Goal: Information Seeking & Learning: Learn about a topic

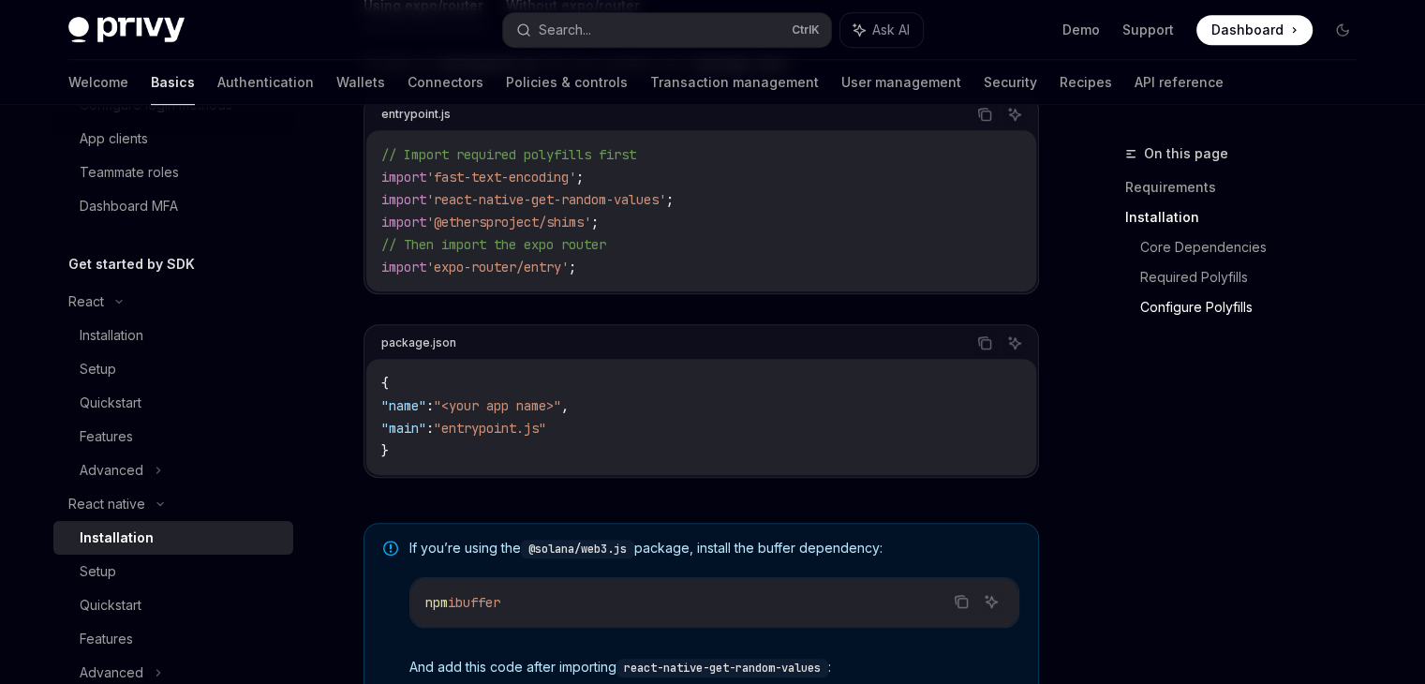
scroll to position [1030, 0]
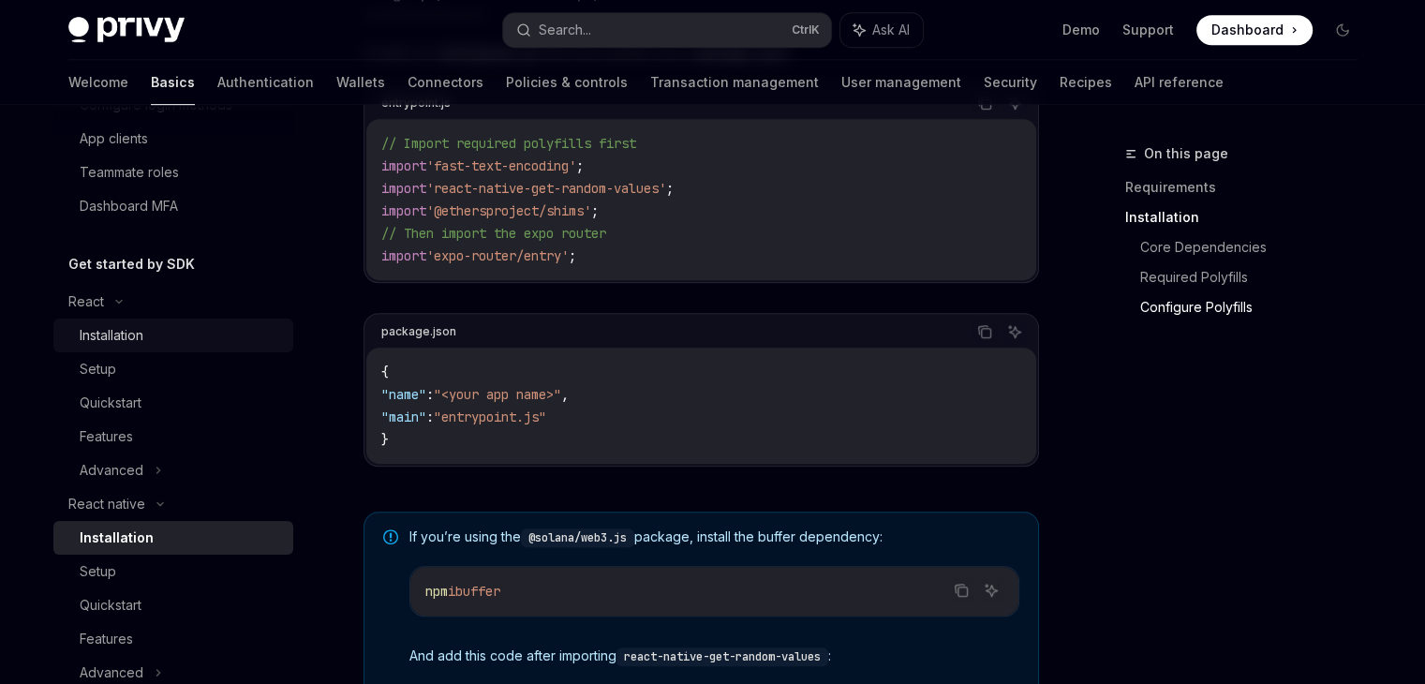
click at [155, 338] on div "Installation" at bounding box center [181, 335] width 202 height 22
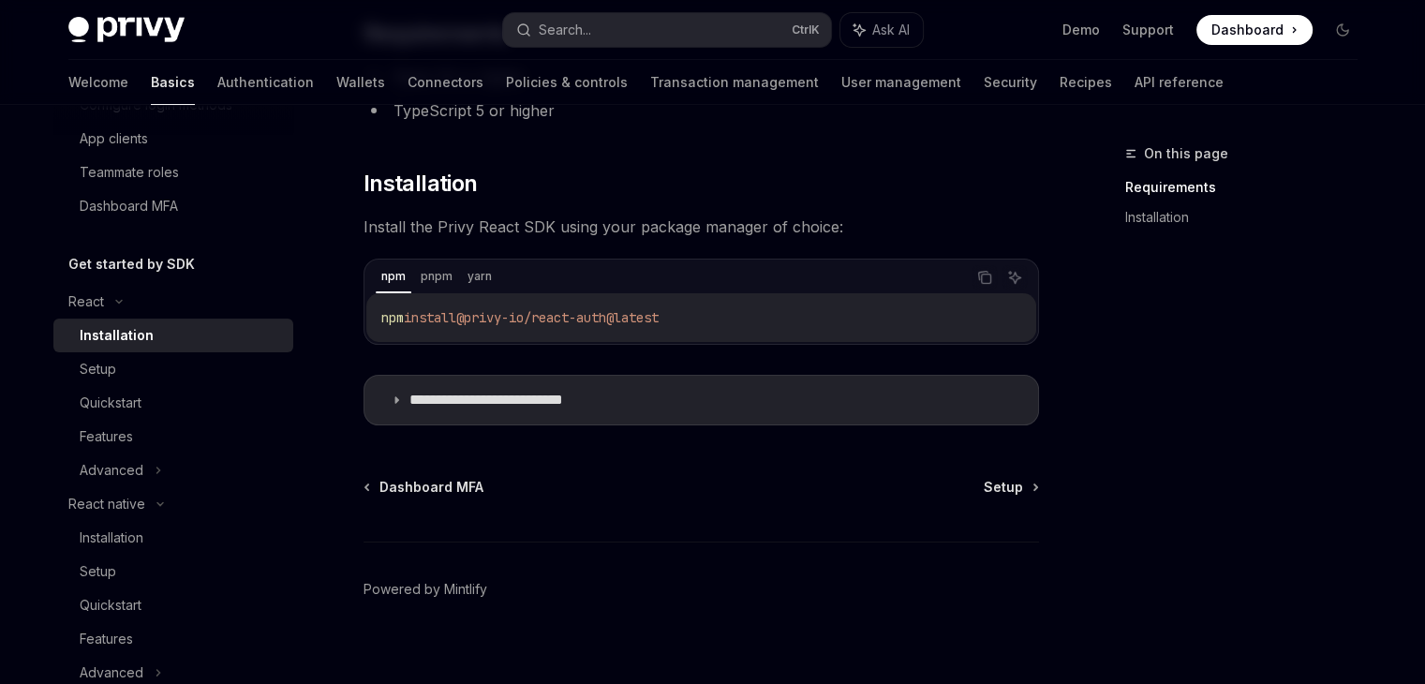
scroll to position [236, 0]
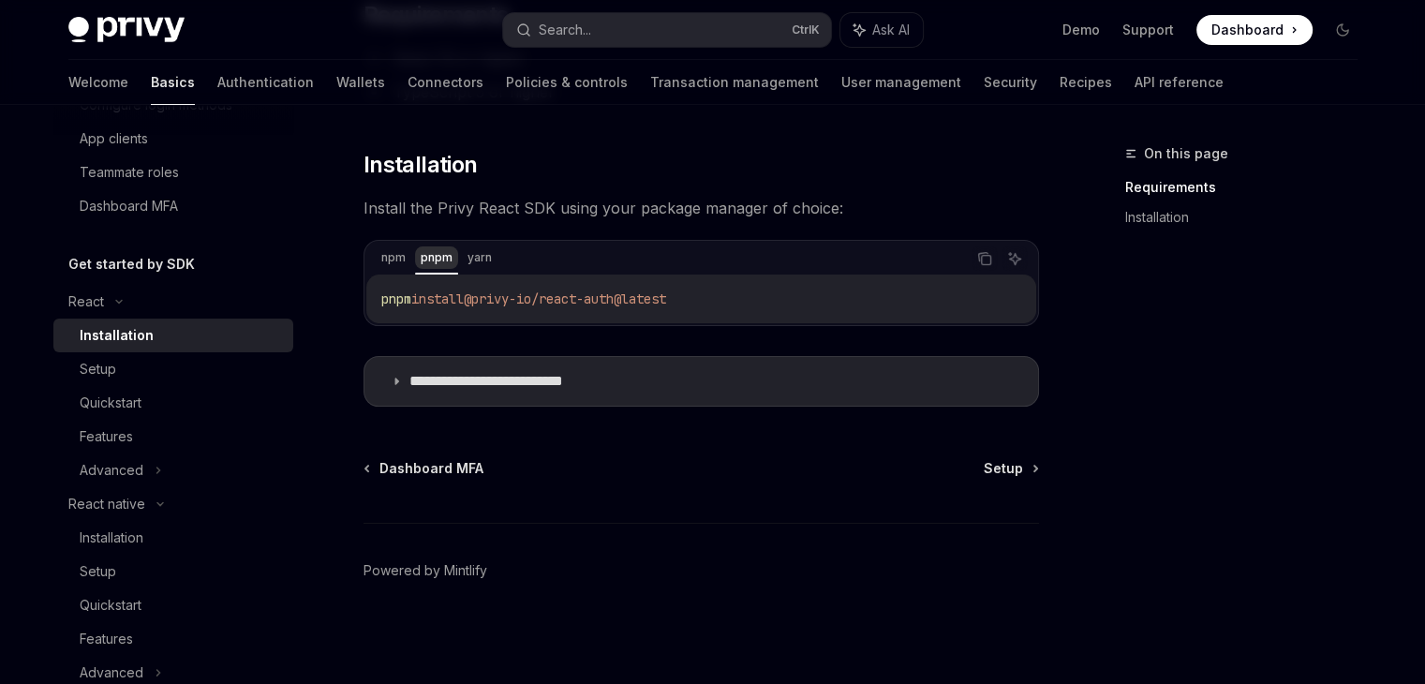
click at [452, 262] on div "pnpm" at bounding box center [436, 257] width 43 height 22
click at [468, 375] on p "**********" at bounding box center [515, 381] width 213 height 19
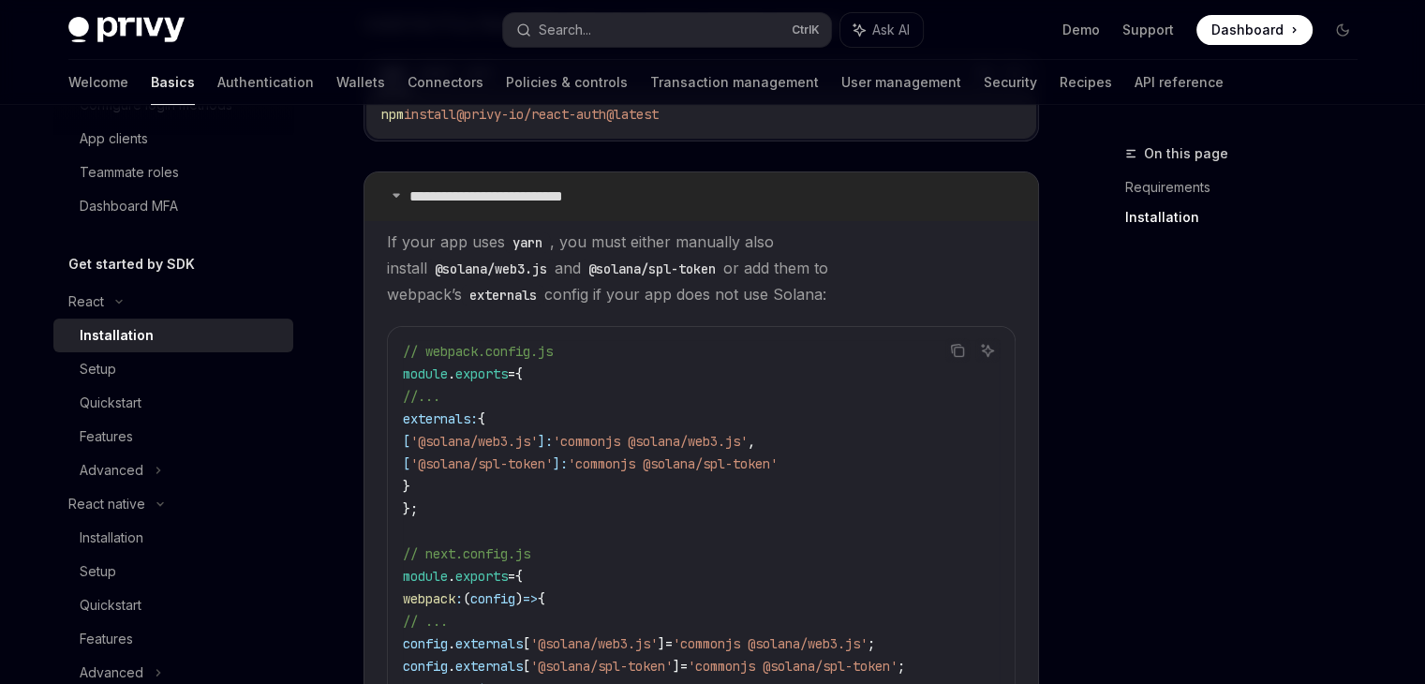
scroll to position [423, 0]
click at [229, 366] on div "Setup" at bounding box center [181, 369] width 202 height 22
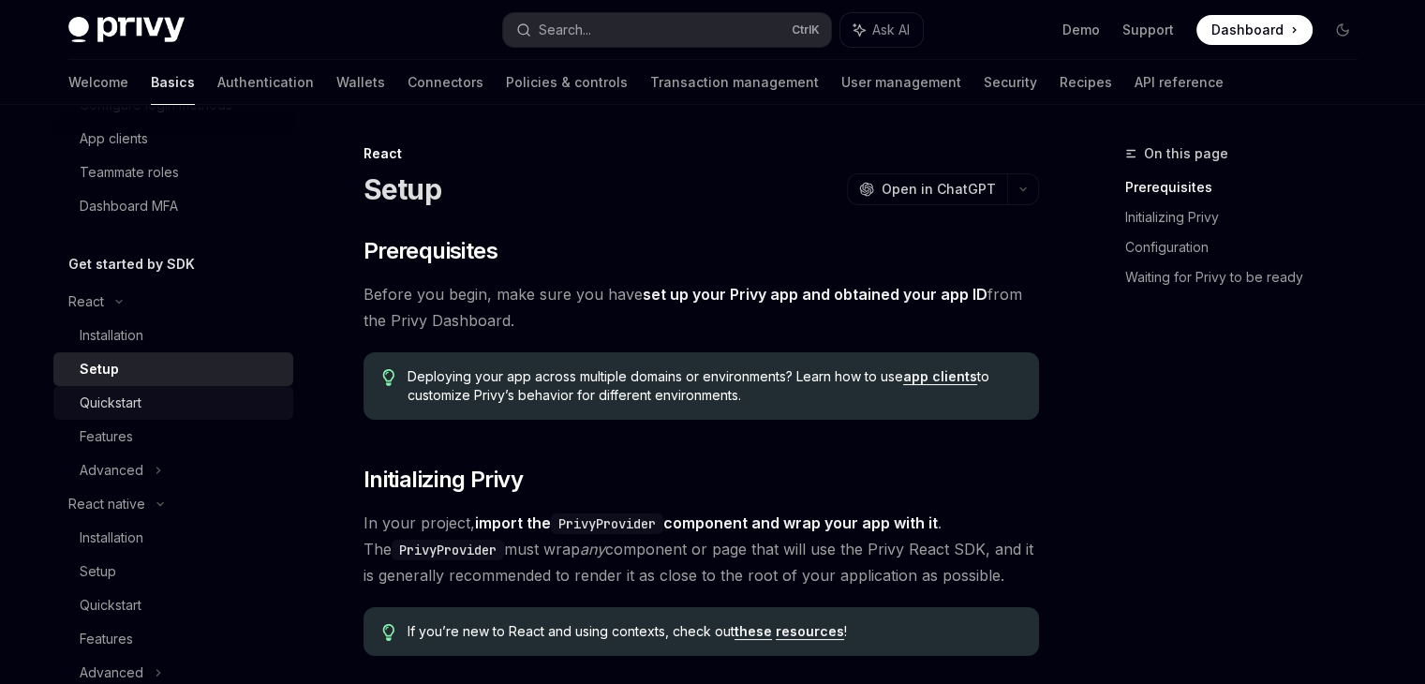
click at [204, 404] on div "Quickstart" at bounding box center [181, 403] width 202 height 22
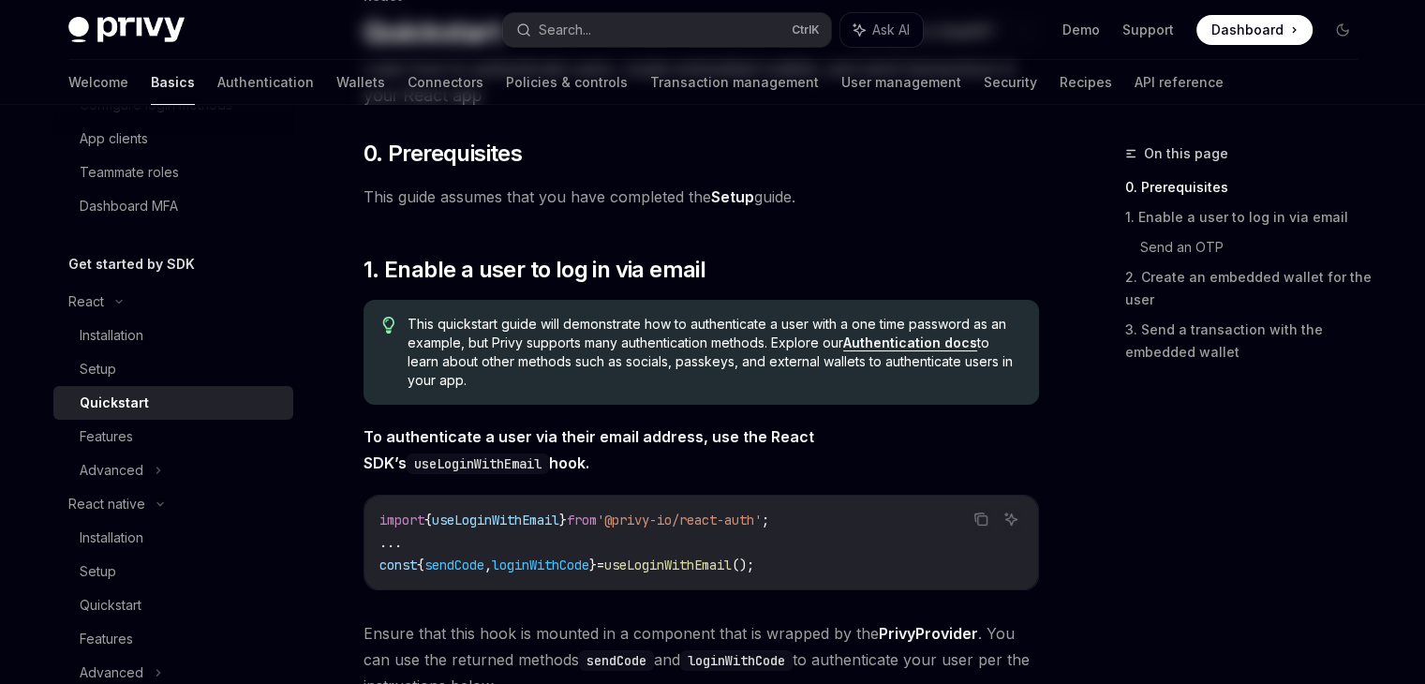
scroll to position [375, 0]
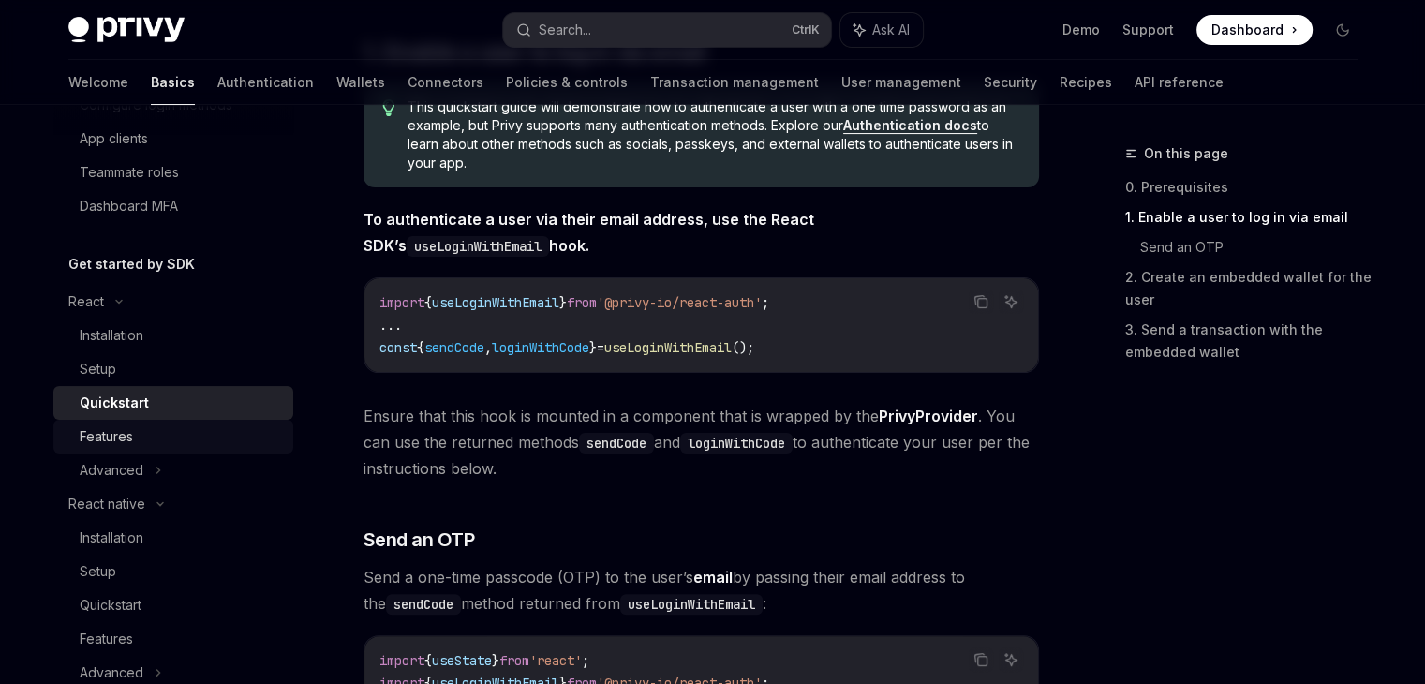
click at [259, 451] on link "Features" at bounding box center [173, 437] width 240 height 34
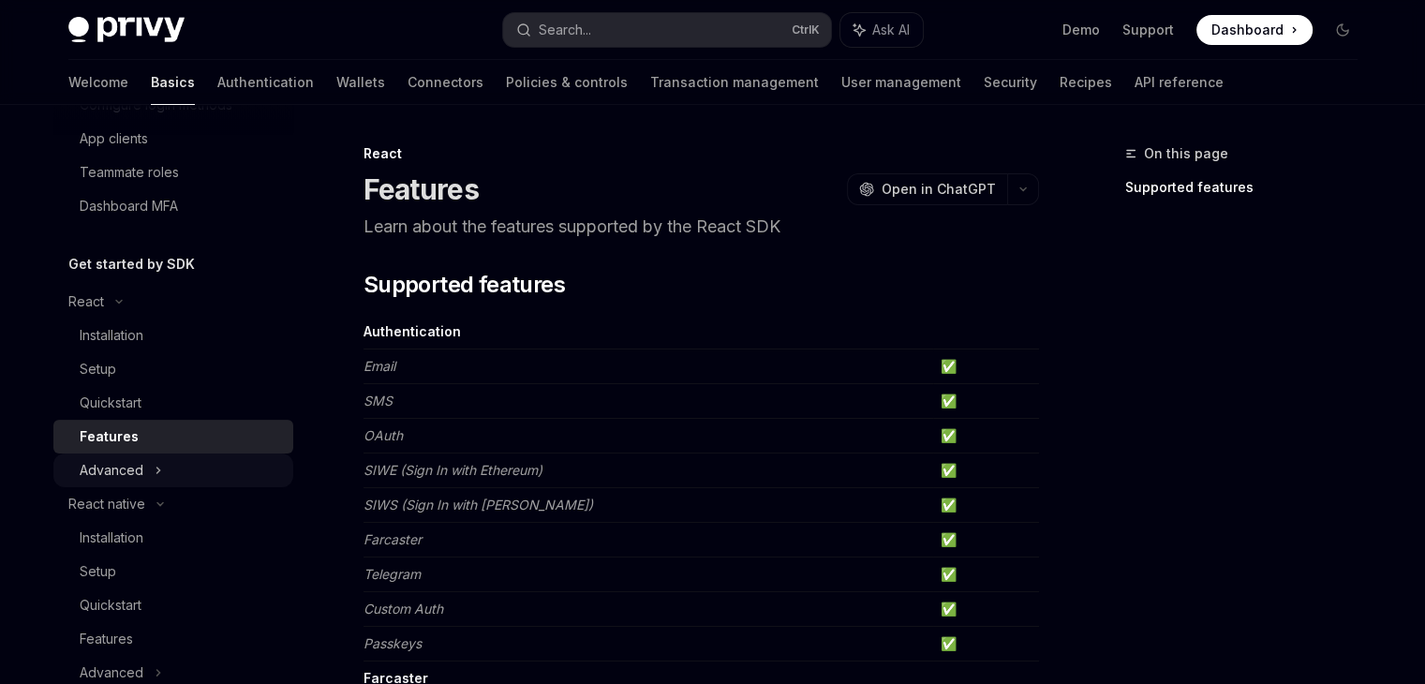
click at [179, 466] on div "Advanced" at bounding box center [173, 470] width 240 height 34
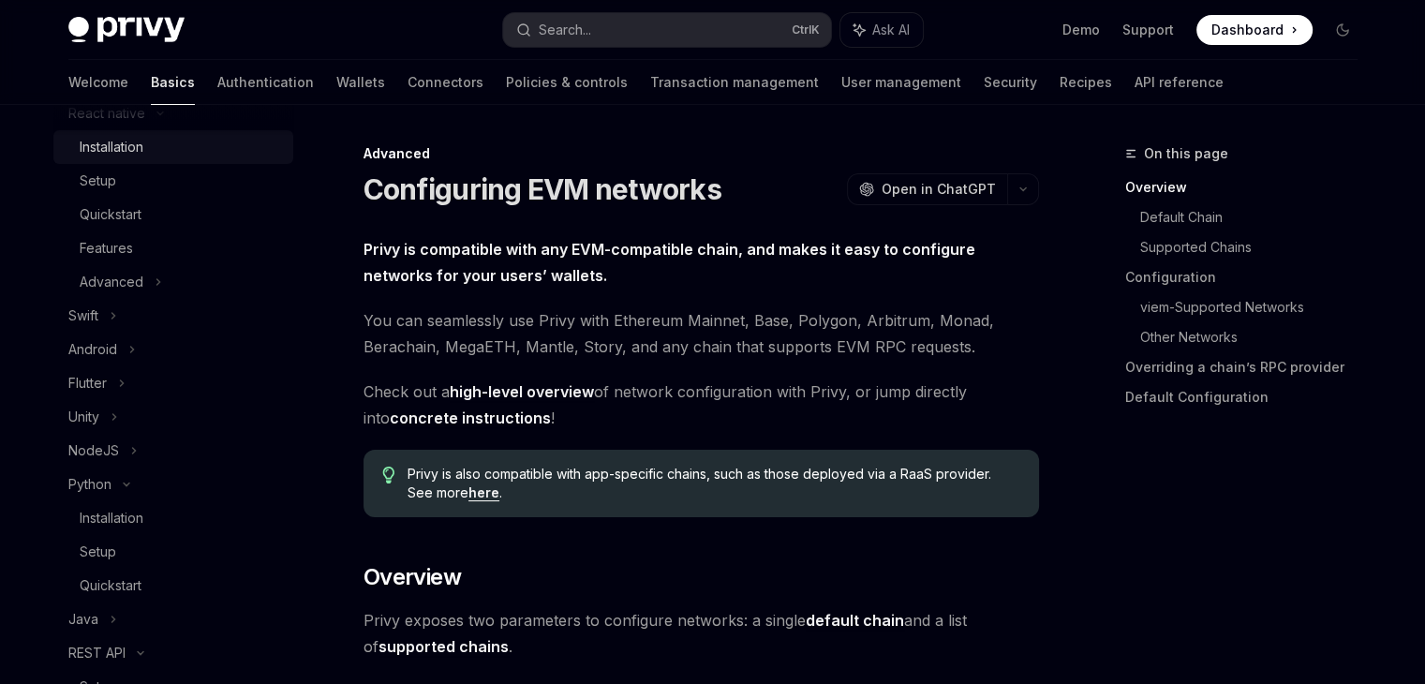
scroll to position [843, 0]
click at [168, 465] on div "NodeJS" at bounding box center [173, 448] width 240 height 34
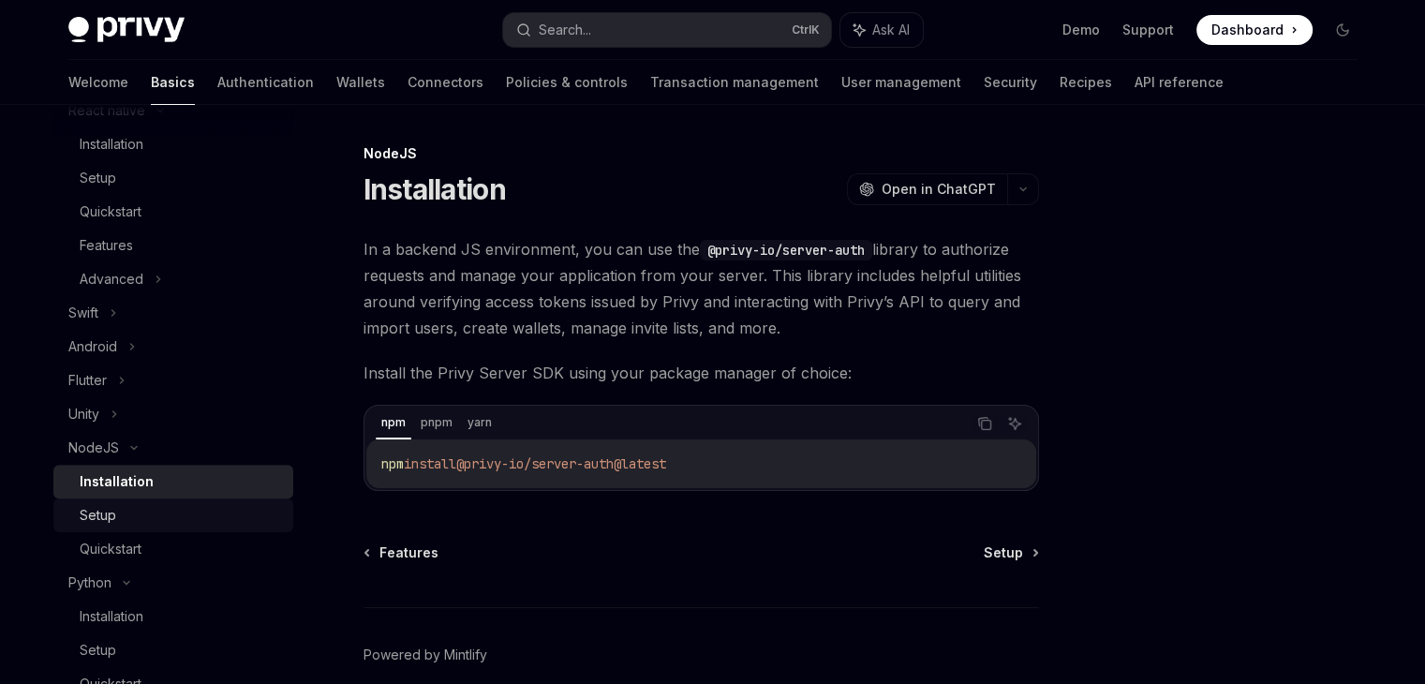
click at [119, 526] on div "Setup" at bounding box center [181, 515] width 202 height 22
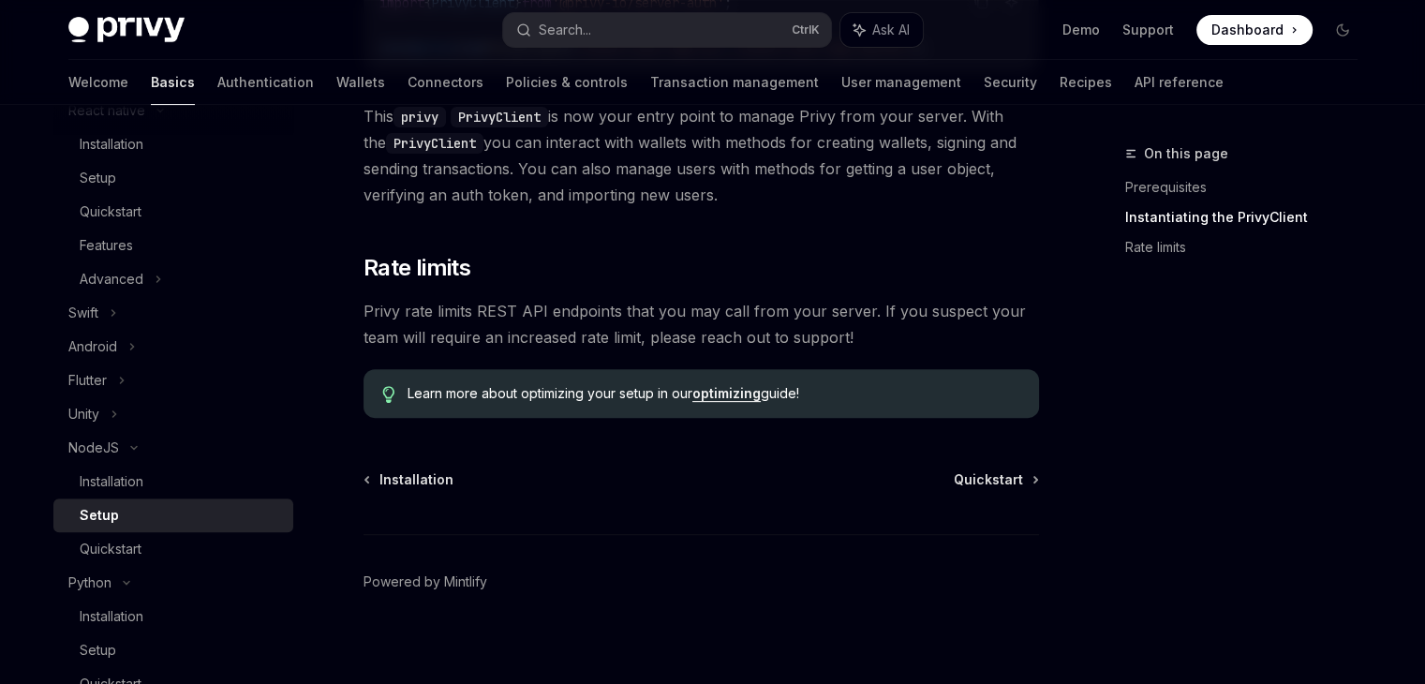
scroll to position [581, 0]
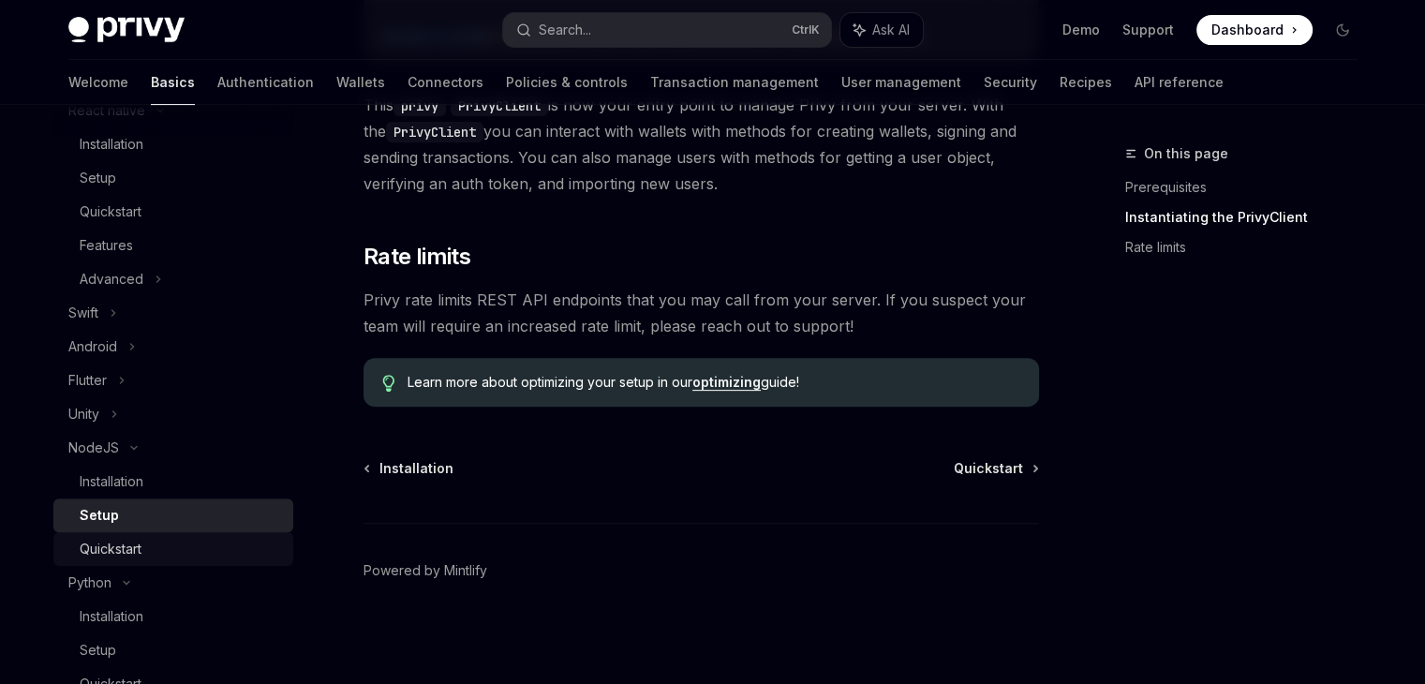
click at [181, 560] on div "Quickstart" at bounding box center [181, 549] width 202 height 22
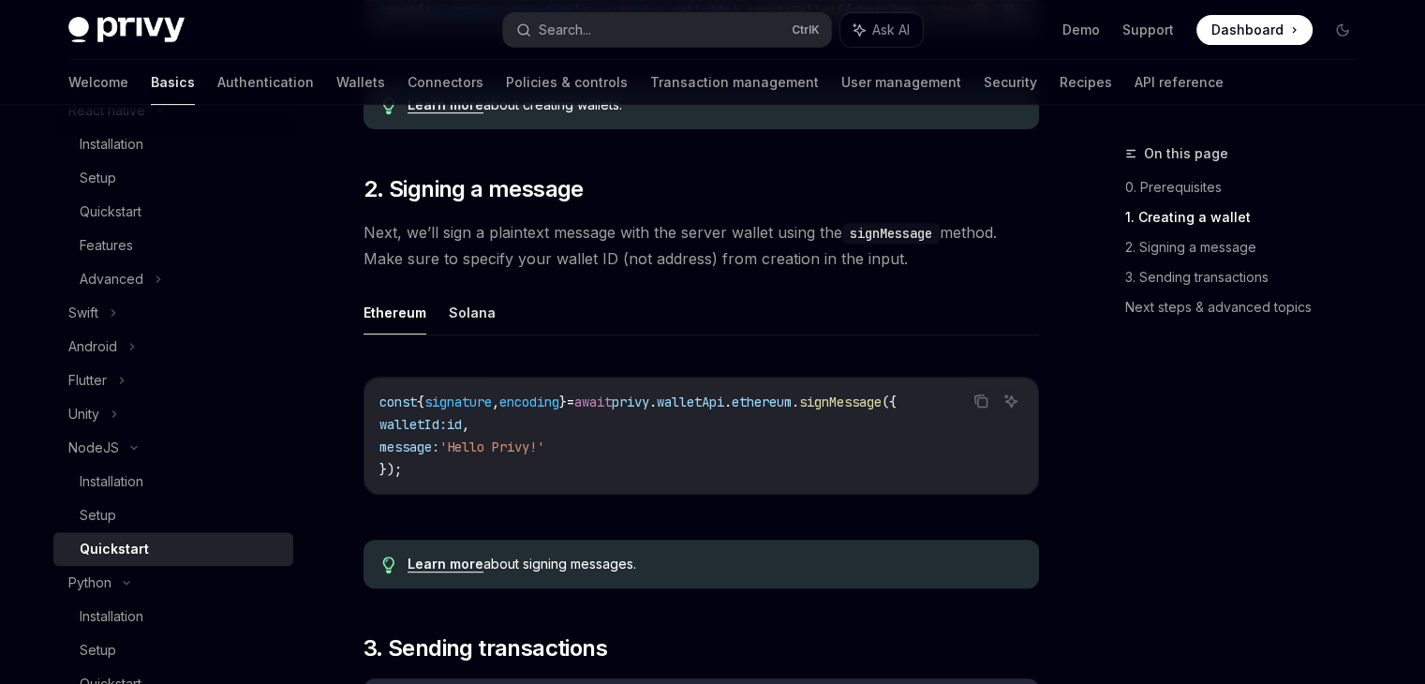
scroll to position [937, 0]
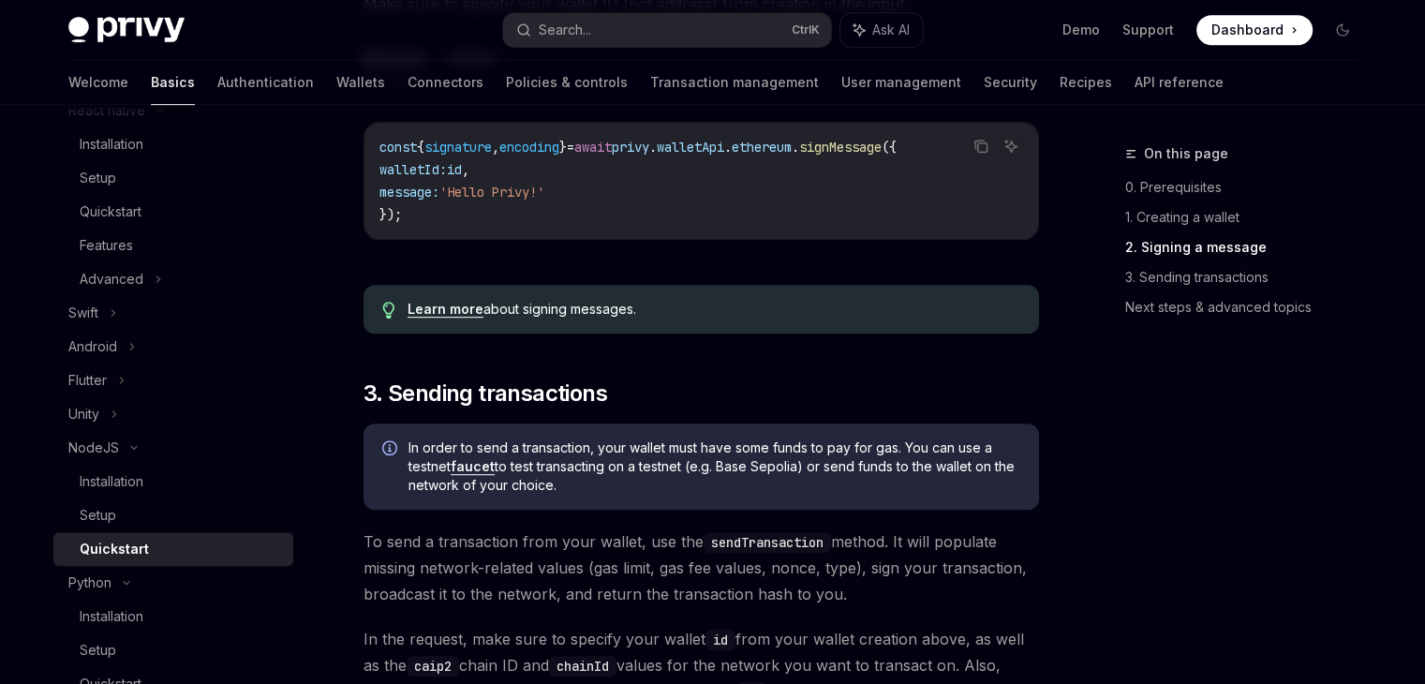
click at [611, 541] on span "To send a transaction from your wallet, use the sendTransaction method. It will…" at bounding box center [700, 567] width 675 height 79
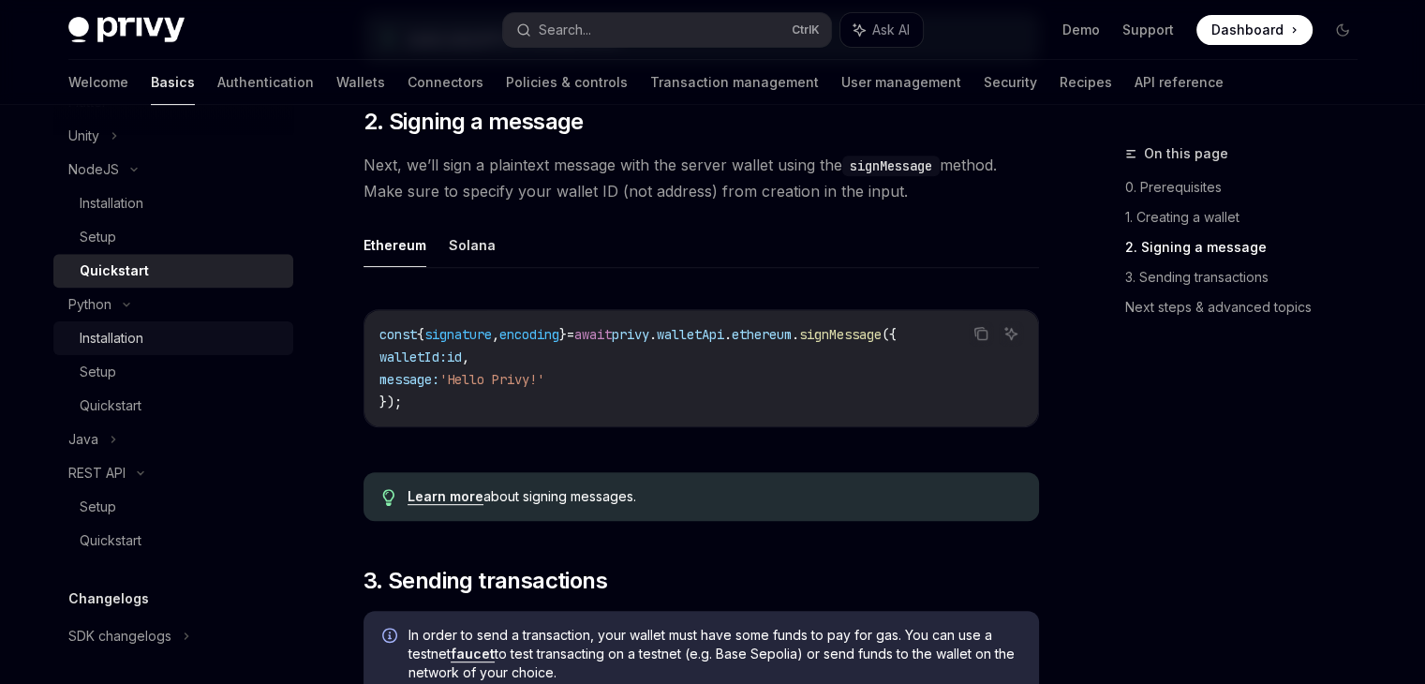
scroll to position [1124, 0]
click at [174, 450] on div "Java" at bounding box center [173, 437] width 240 height 34
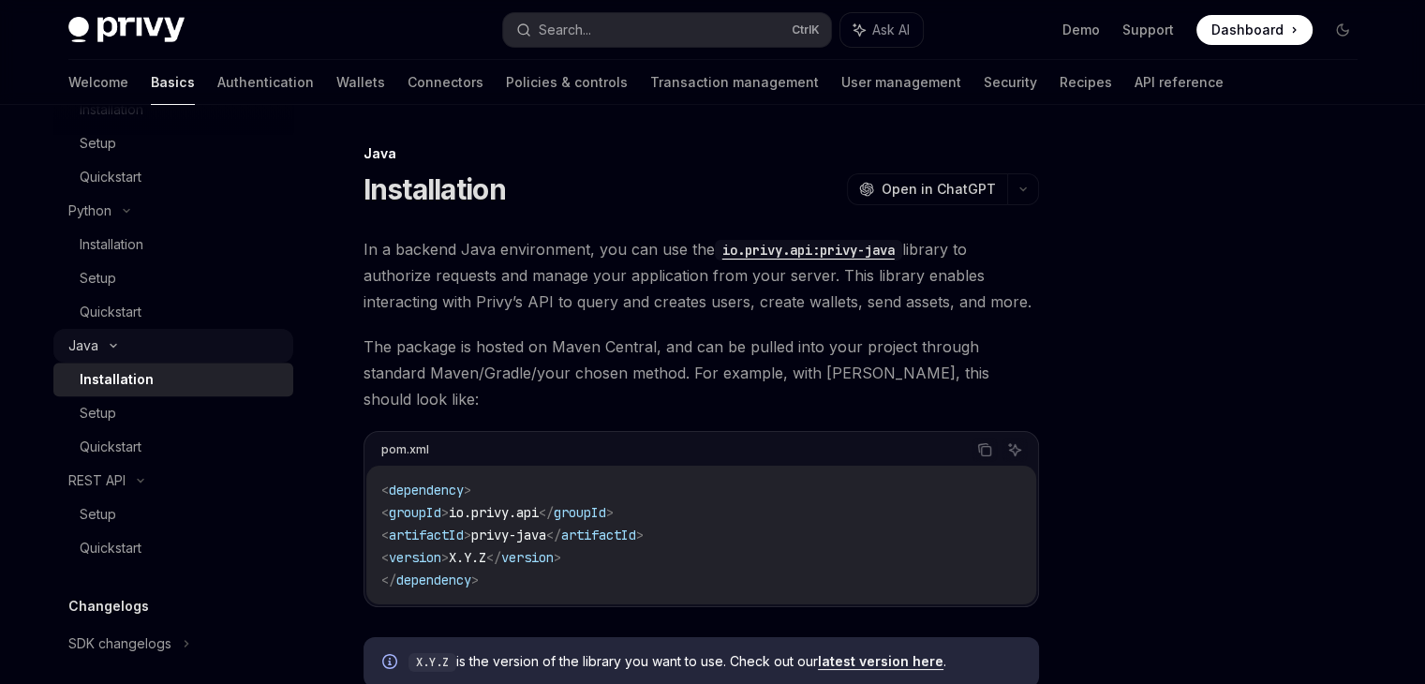
scroll to position [1218, 0]
click at [105, 528] on link "Setup" at bounding box center [173, 512] width 240 height 34
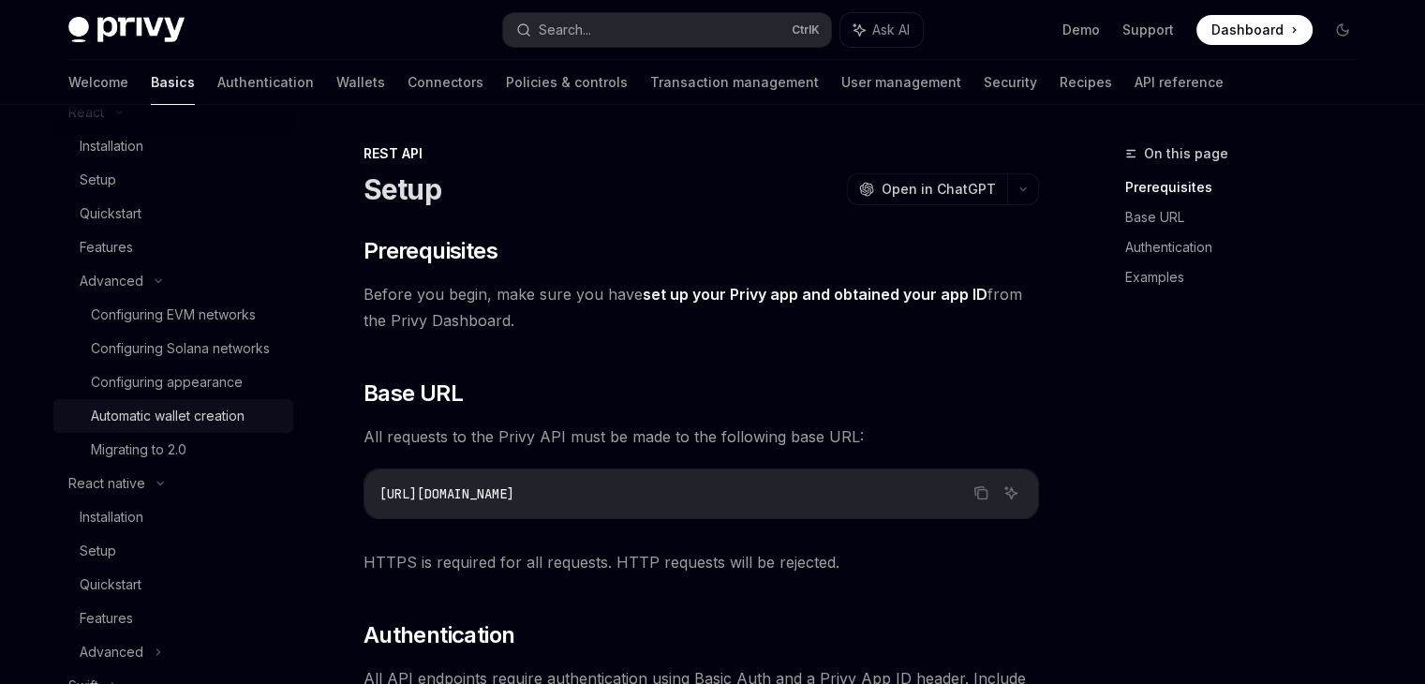
scroll to position [468, 0]
click at [122, 292] on div "Advanced" at bounding box center [112, 283] width 64 height 22
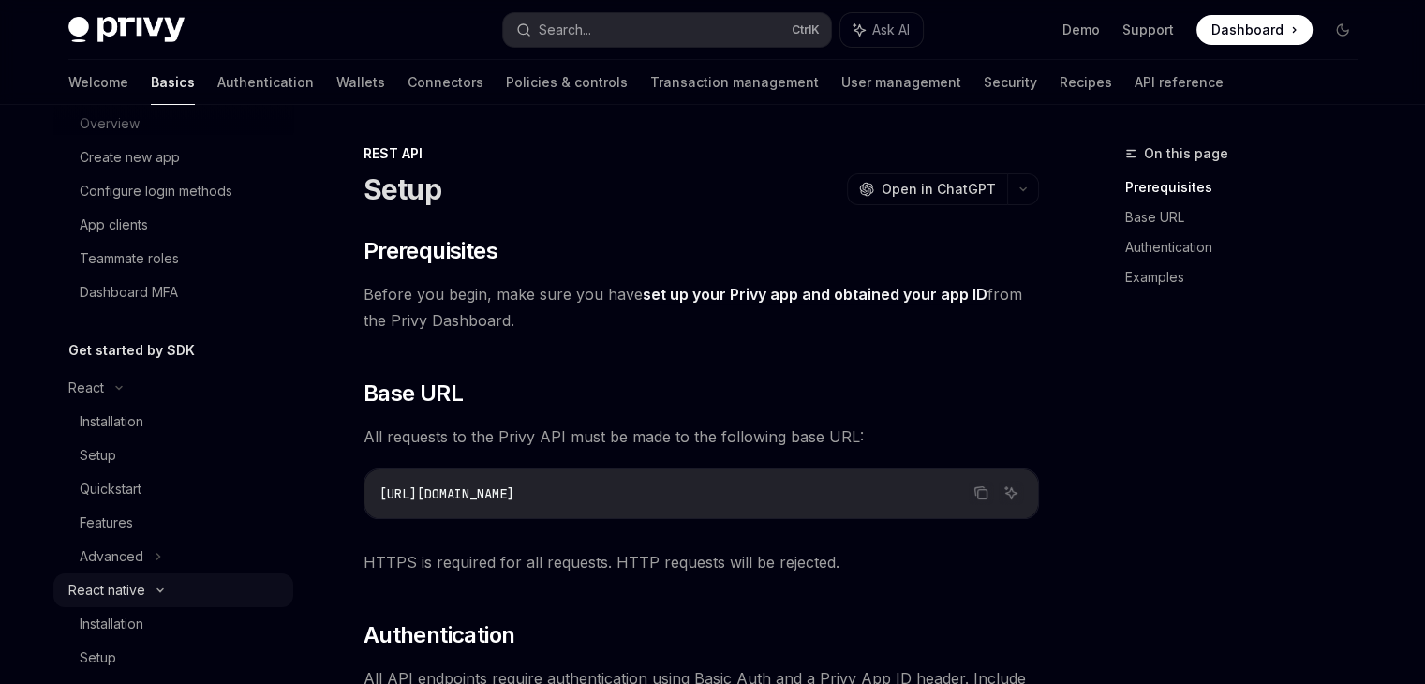
scroll to position [187, 0]
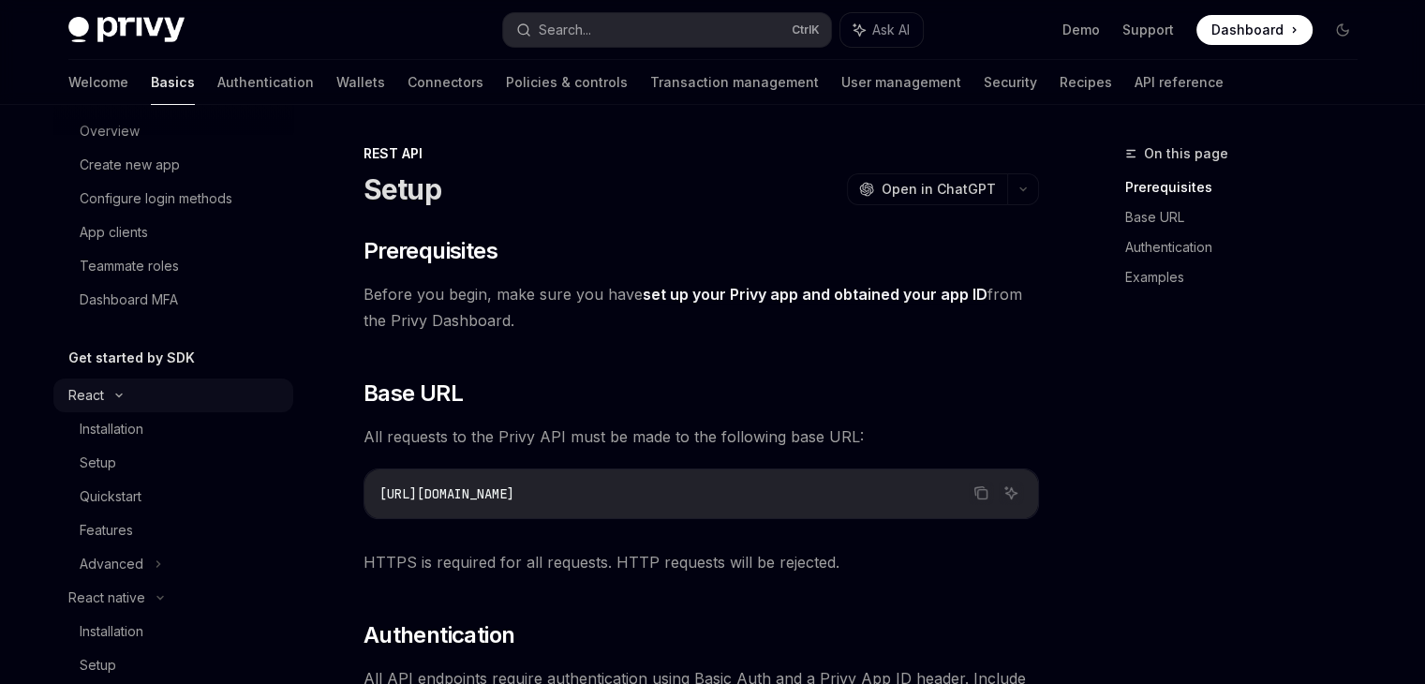
click at [122, 400] on div "React" at bounding box center [173, 395] width 240 height 34
click at [122, 424] on div "React native" at bounding box center [106, 429] width 77 height 22
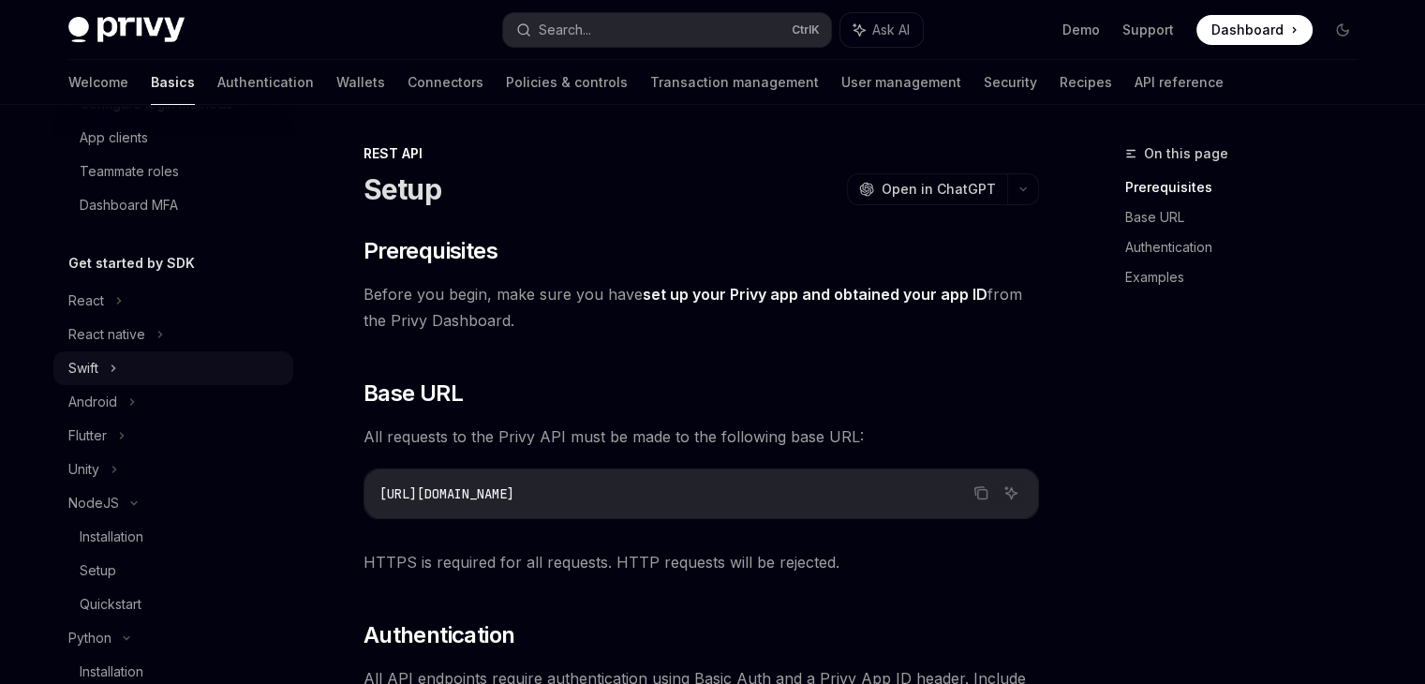
scroll to position [468, 0]
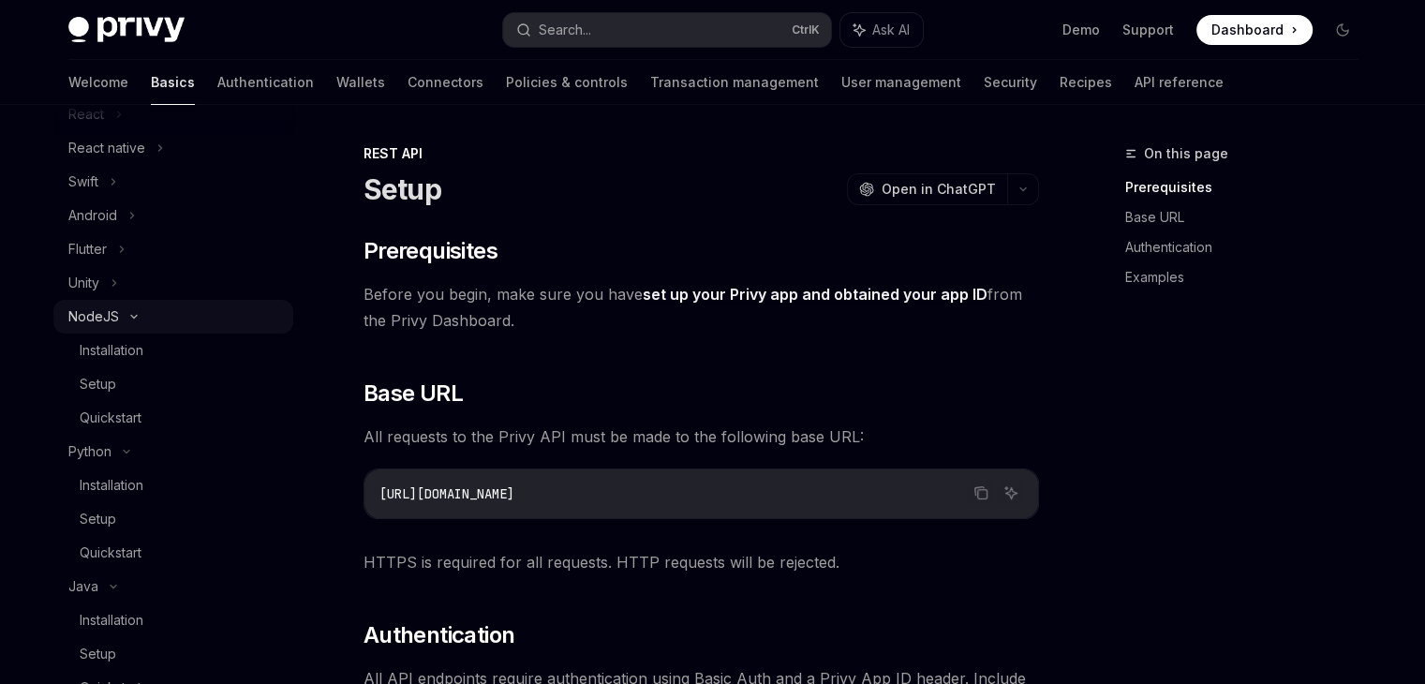
click at [131, 318] on icon at bounding box center [134, 317] width 6 height 3
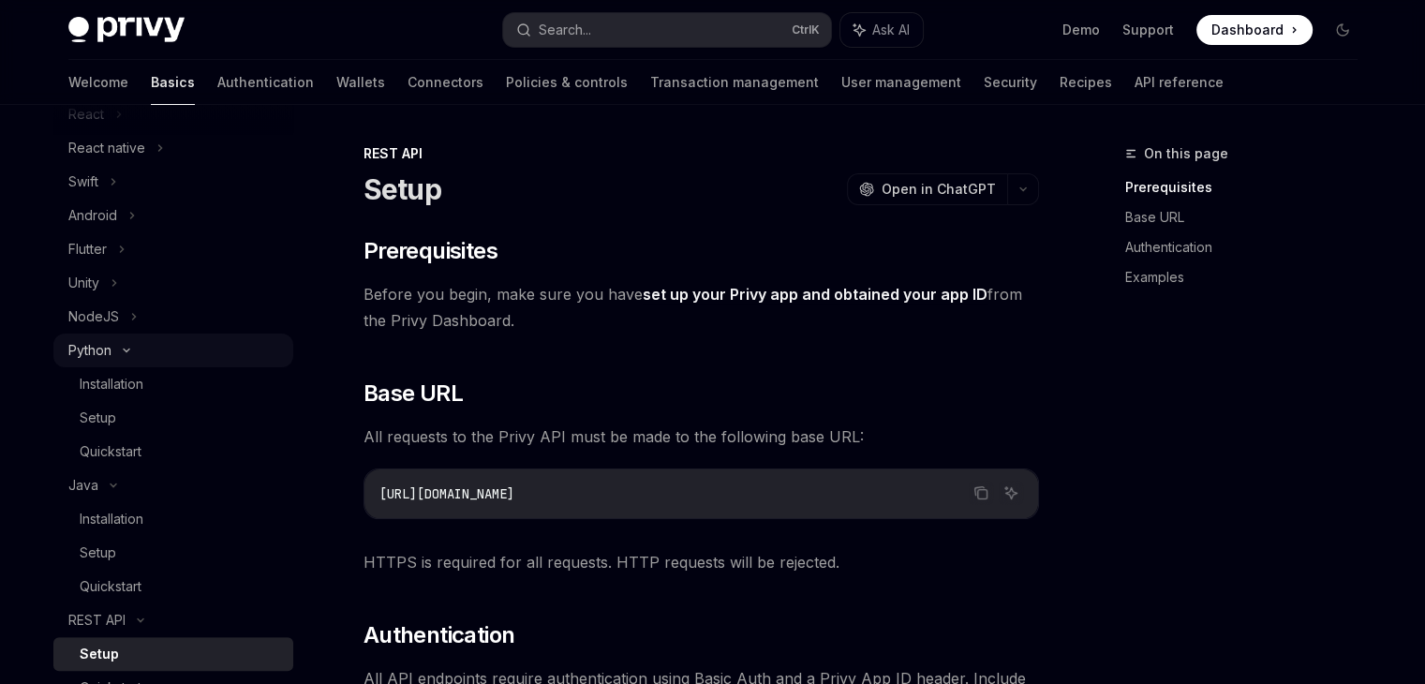
click at [122, 344] on div "Python" at bounding box center [173, 350] width 240 height 34
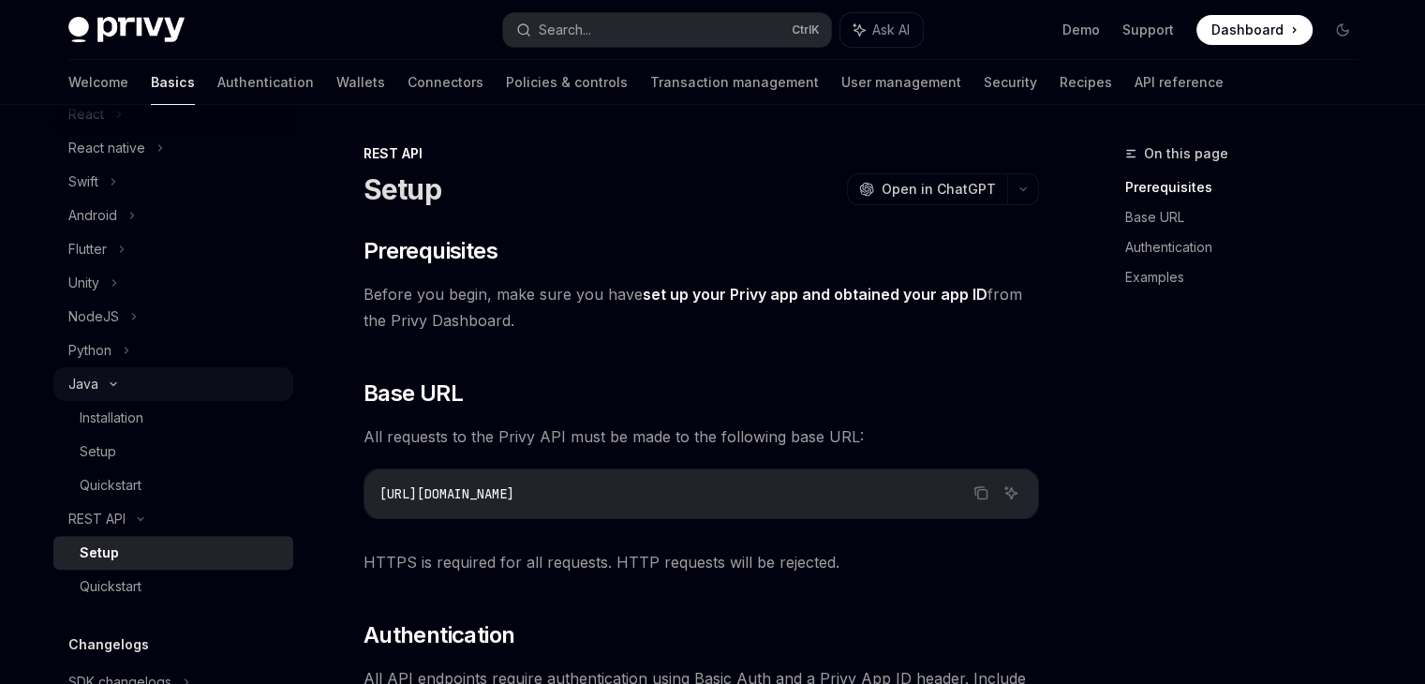
click at [117, 391] on div "Java" at bounding box center [173, 384] width 240 height 34
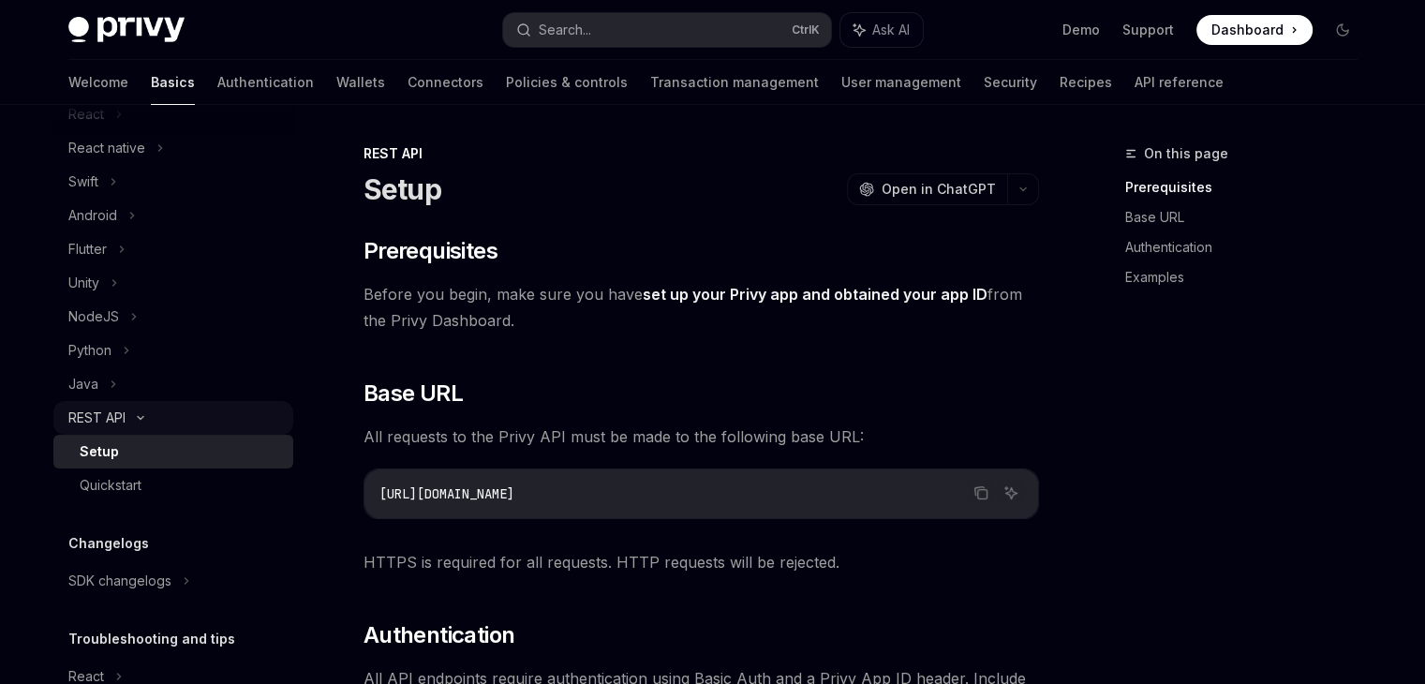
click at [117, 426] on div "REST API" at bounding box center [96, 418] width 57 height 22
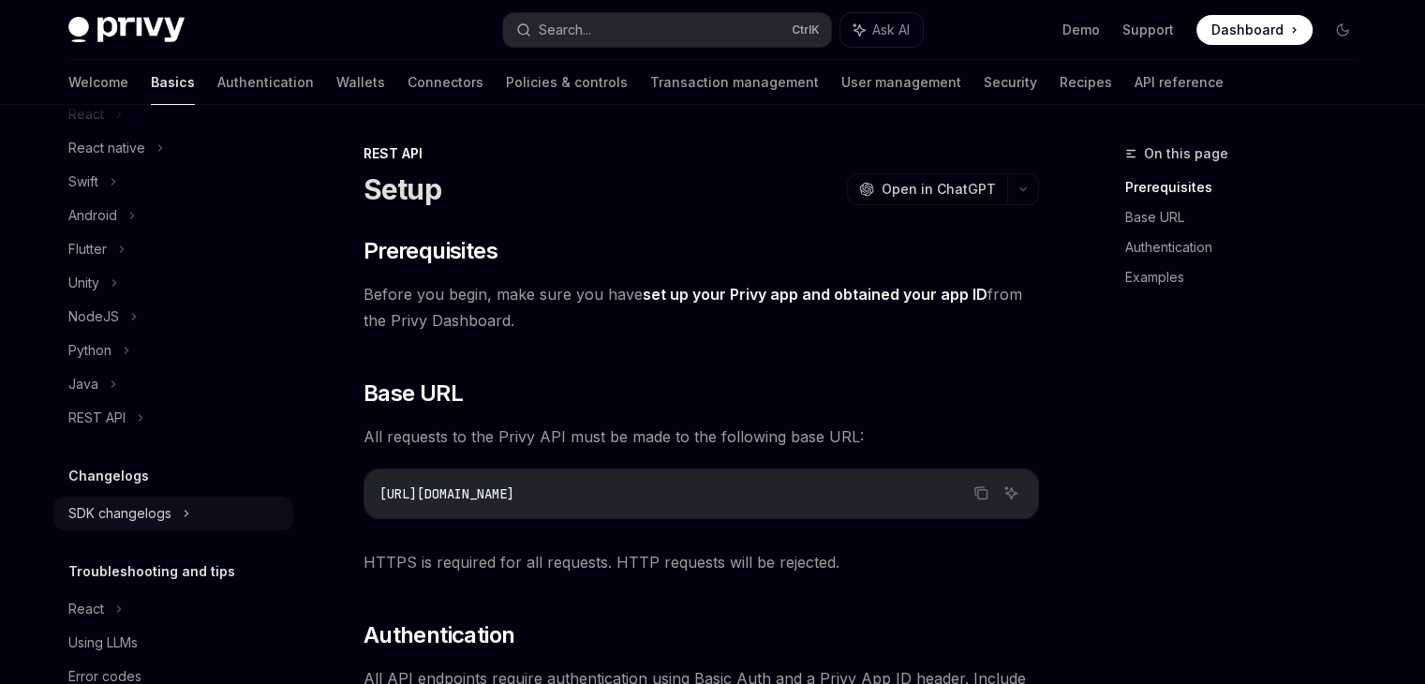
click at [224, 131] on div "SDK changelogs" at bounding box center [173, 114] width 240 height 34
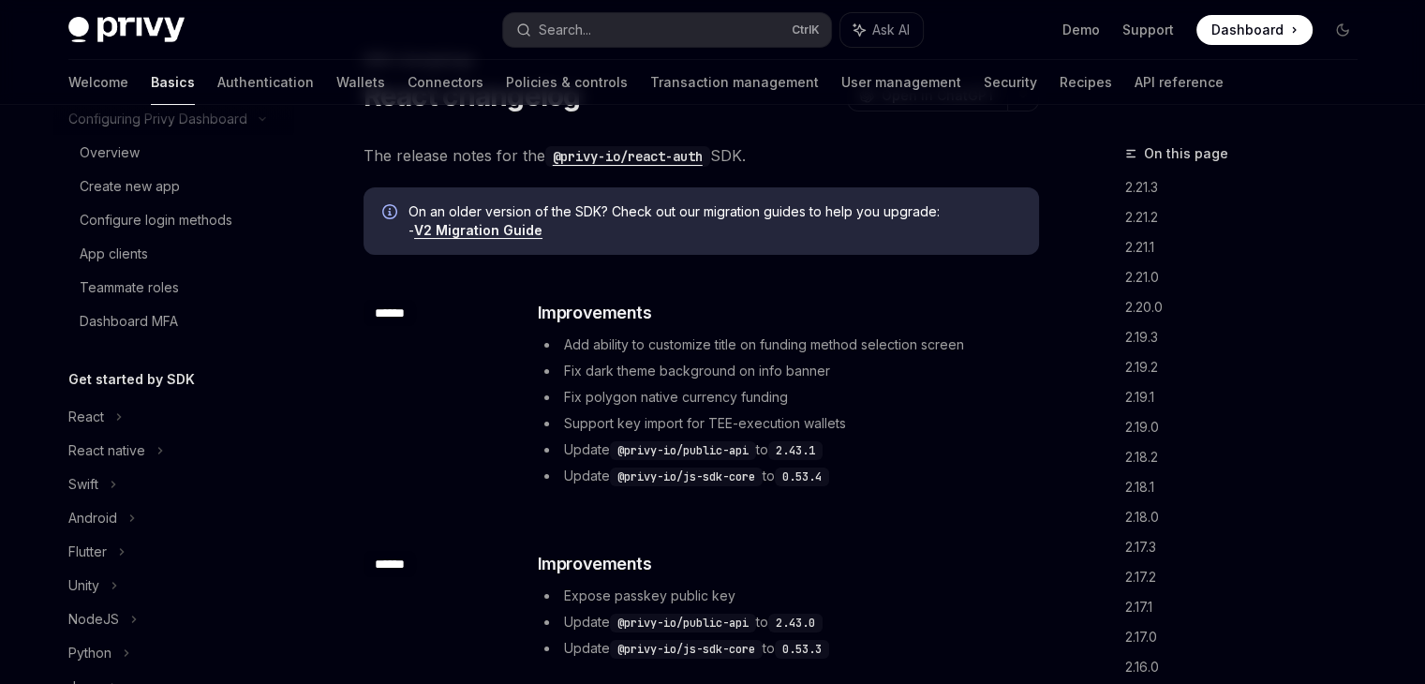
scroll to position [141, 0]
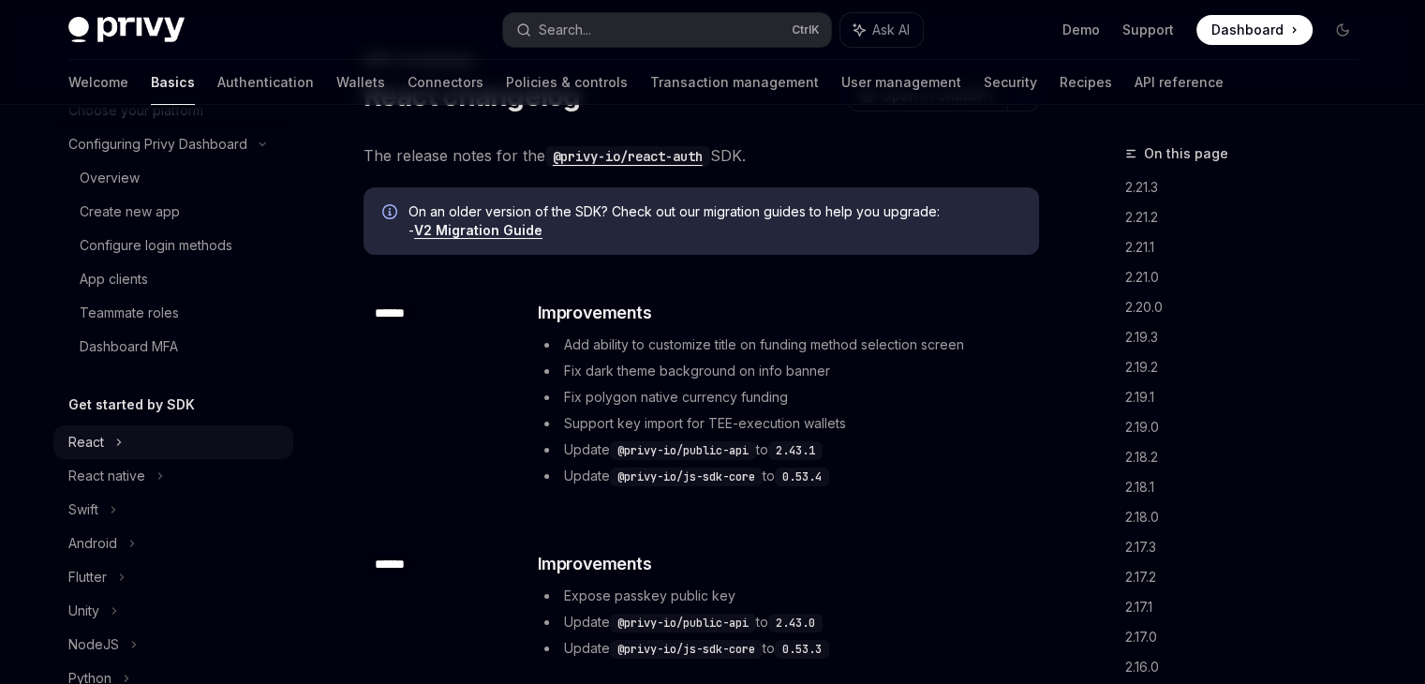
click at [139, 450] on div "React" at bounding box center [173, 442] width 240 height 34
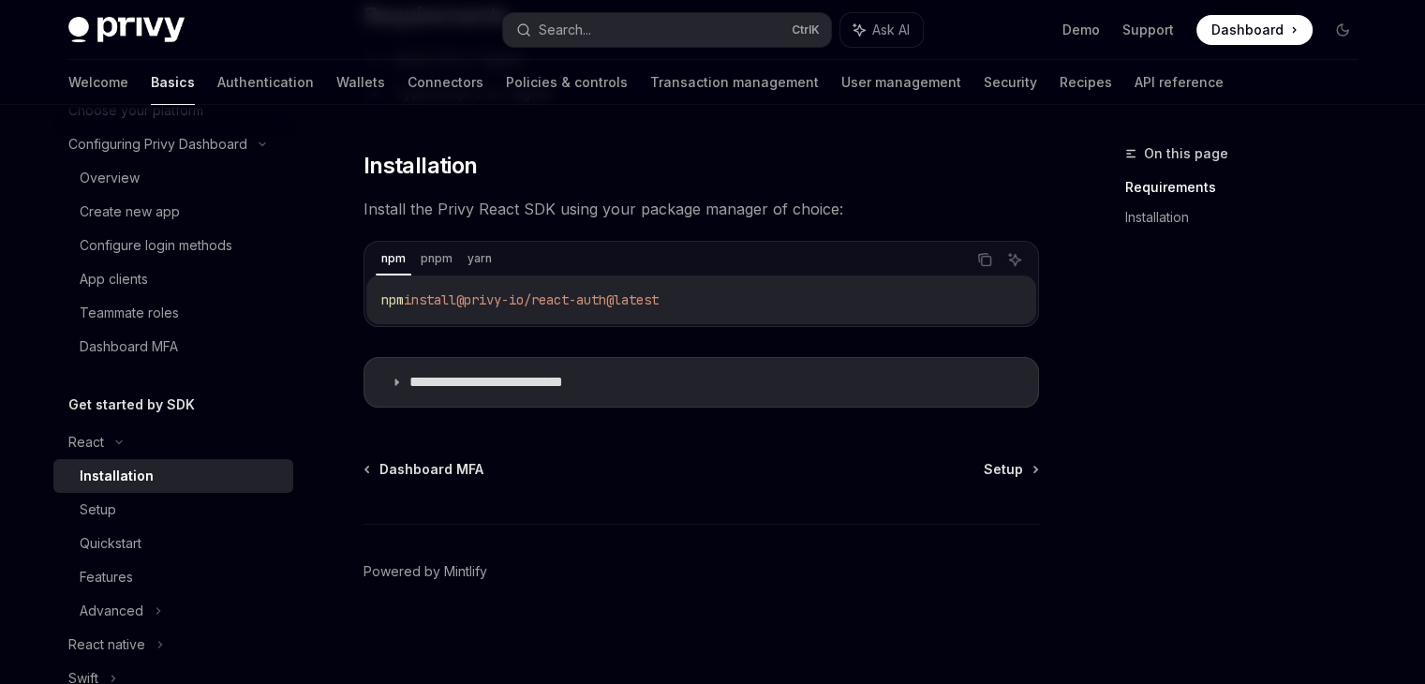
scroll to position [236, 0]
click at [404, 374] on summary "**********" at bounding box center [701, 381] width 674 height 49
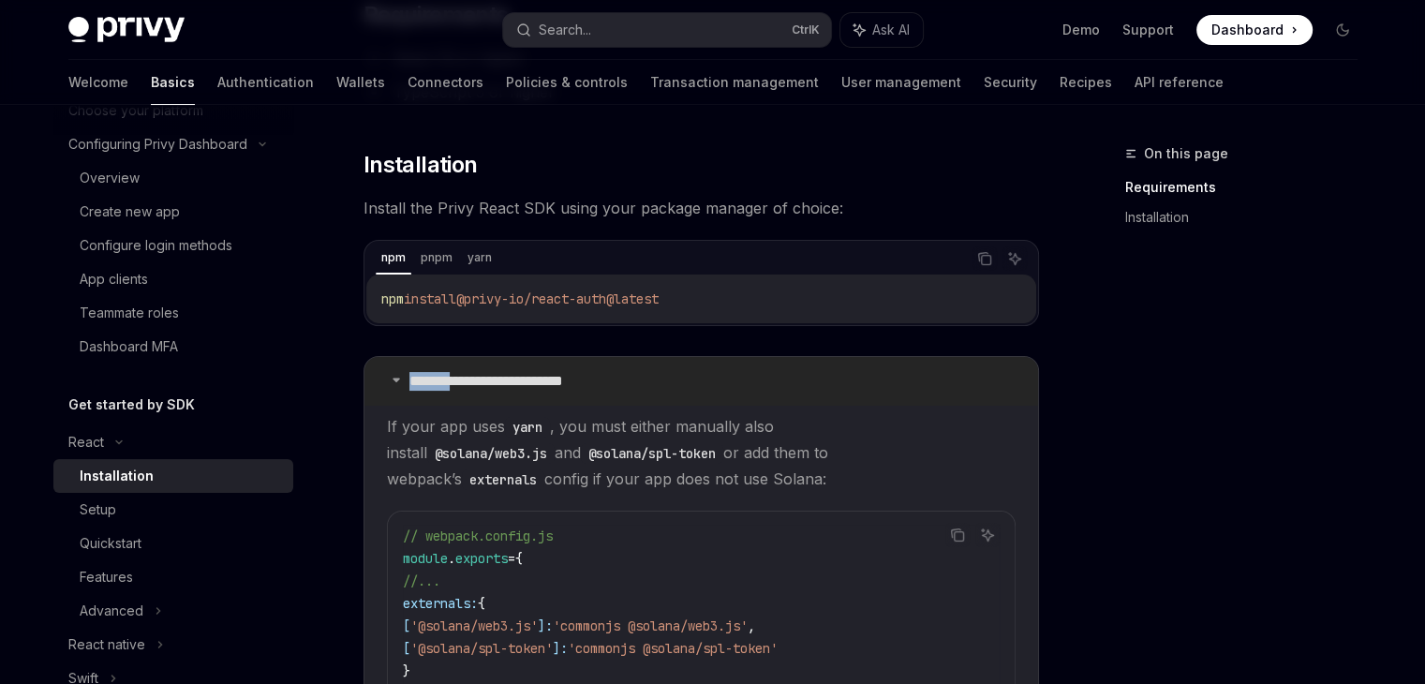
click at [404, 374] on summary "**********" at bounding box center [701, 381] width 674 height 49
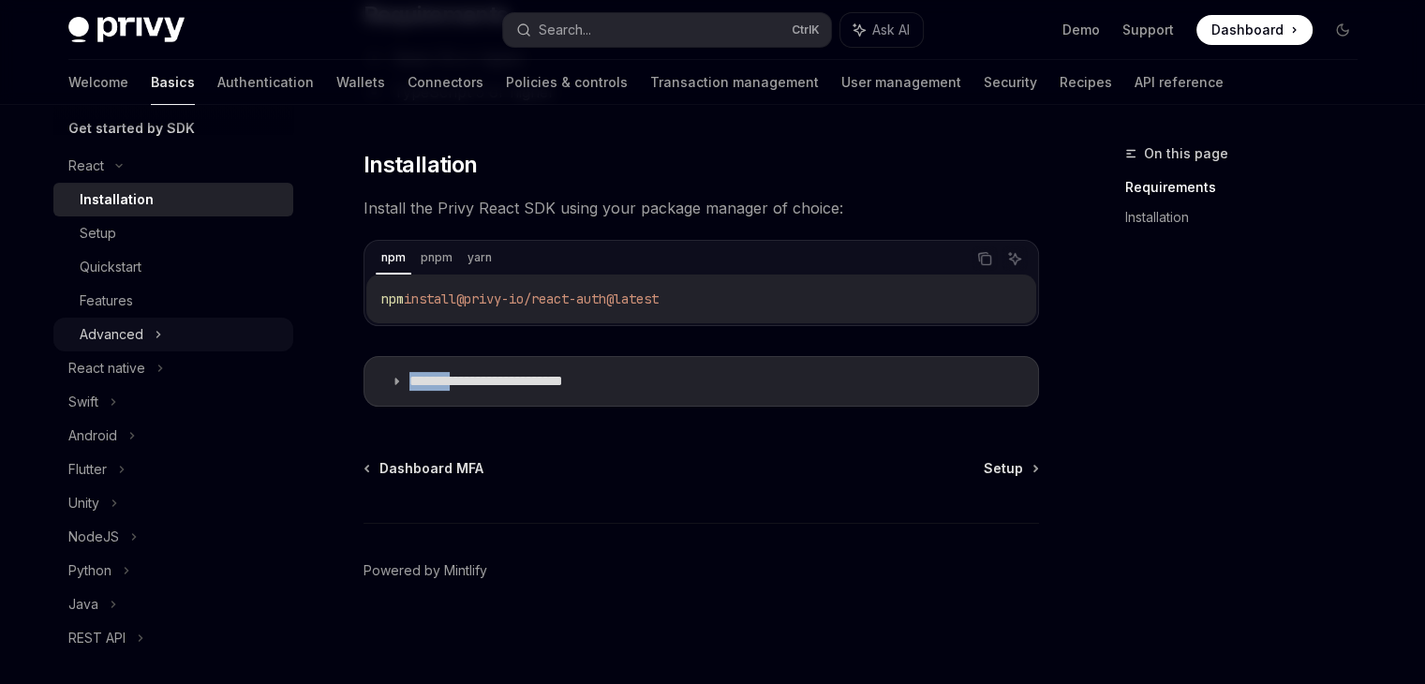
scroll to position [422, 0]
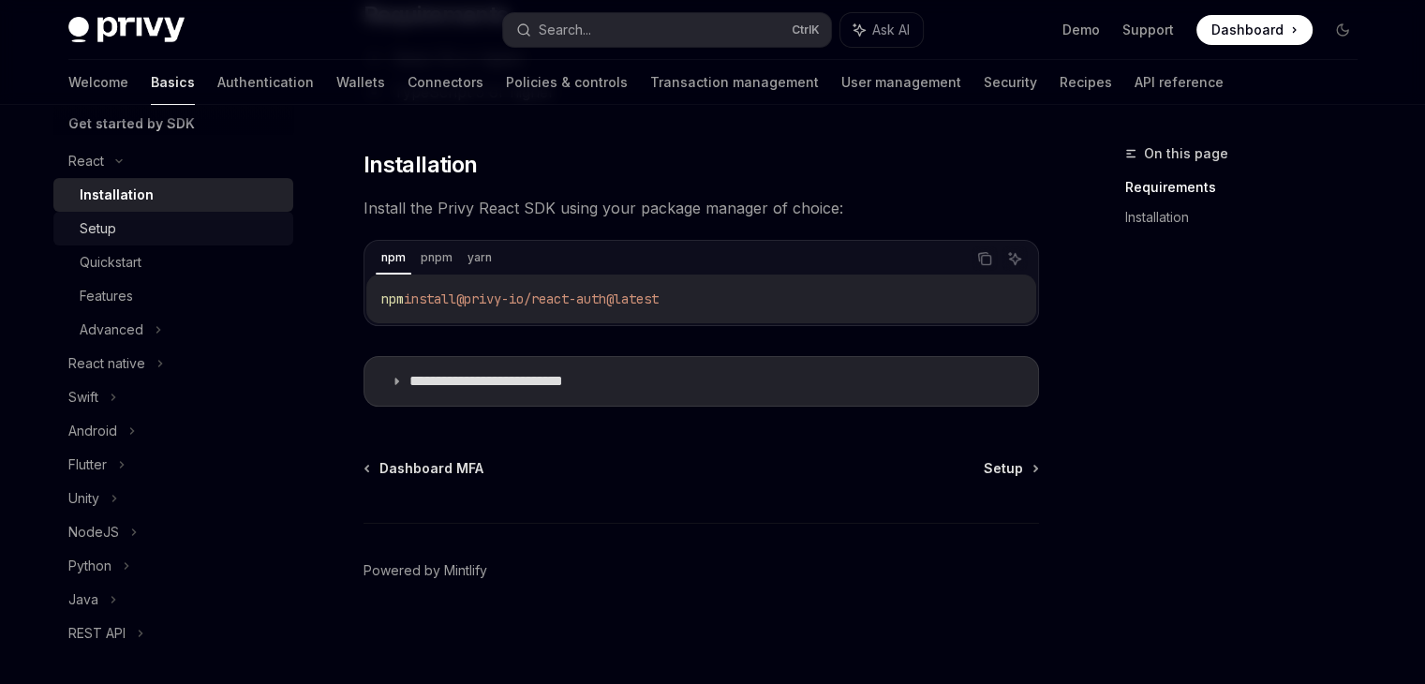
click at [186, 222] on div "Setup" at bounding box center [181, 228] width 202 height 22
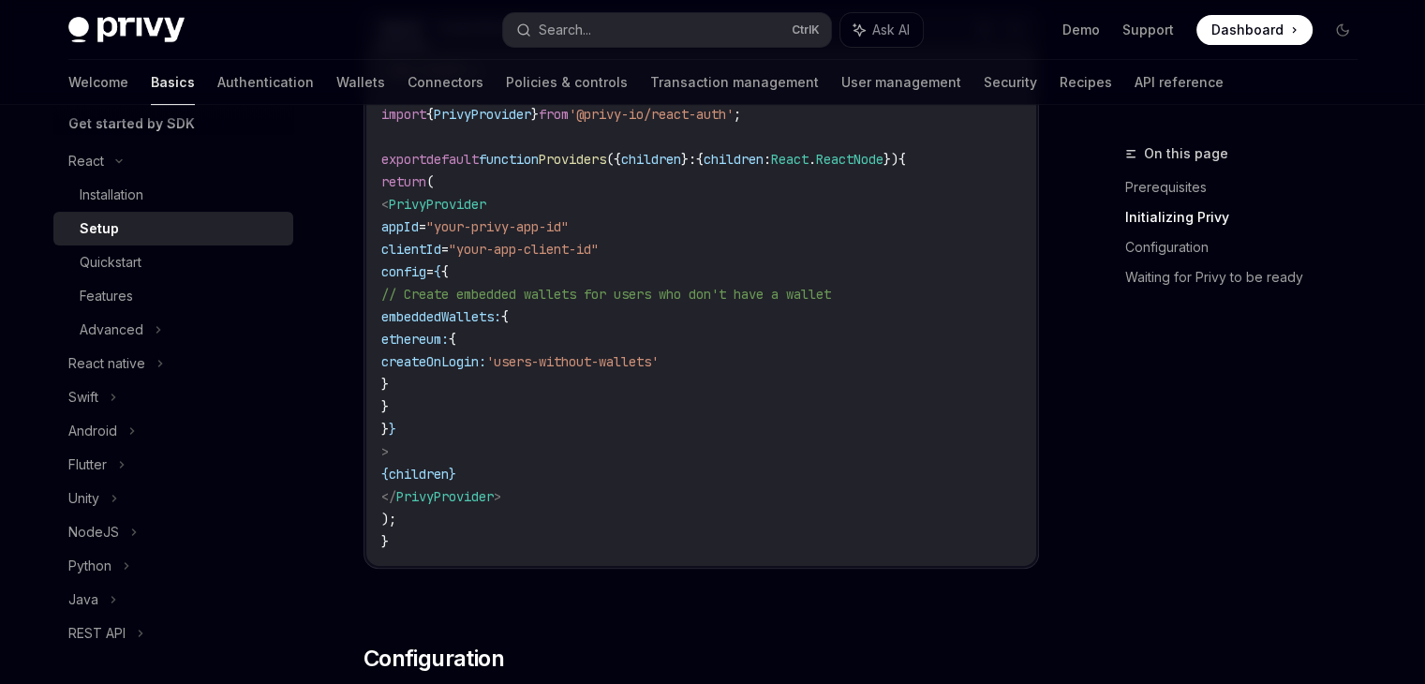
scroll to position [749, 0]
click at [187, 271] on div "Quickstart" at bounding box center [181, 262] width 202 height 22
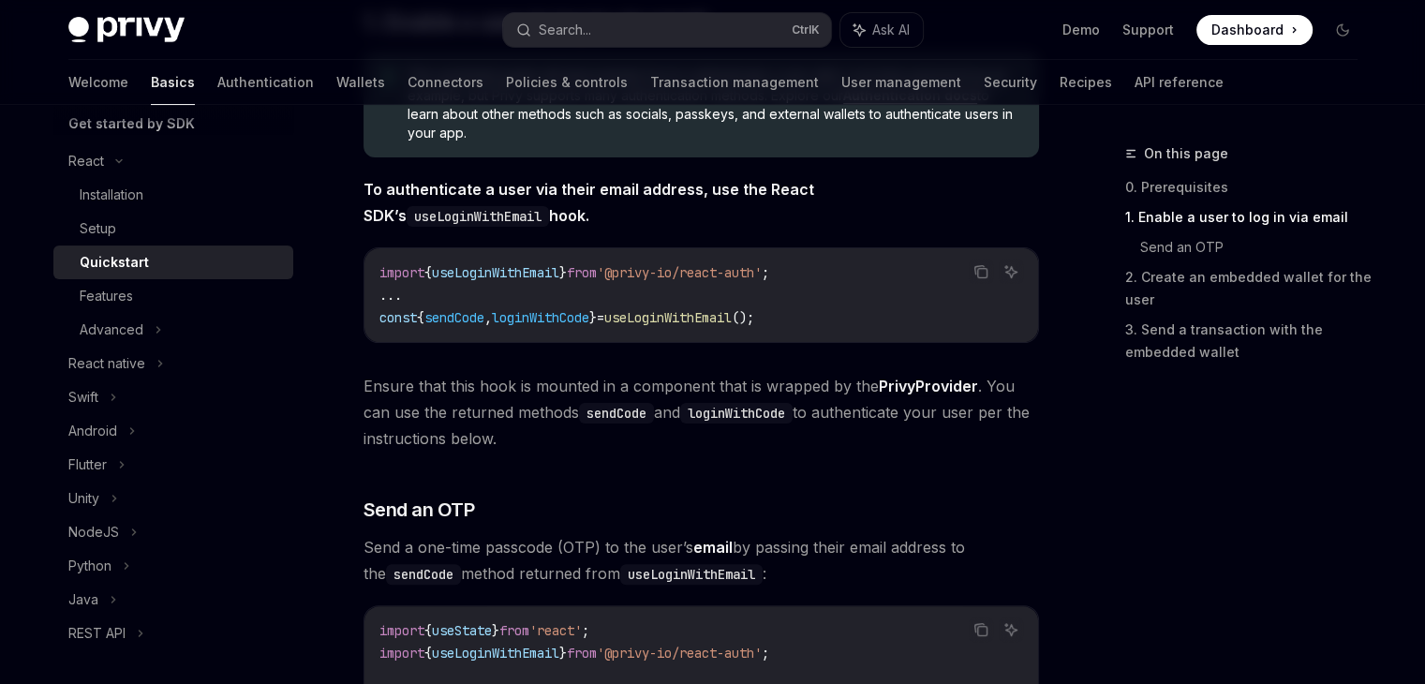
scroll to position [375, 0]
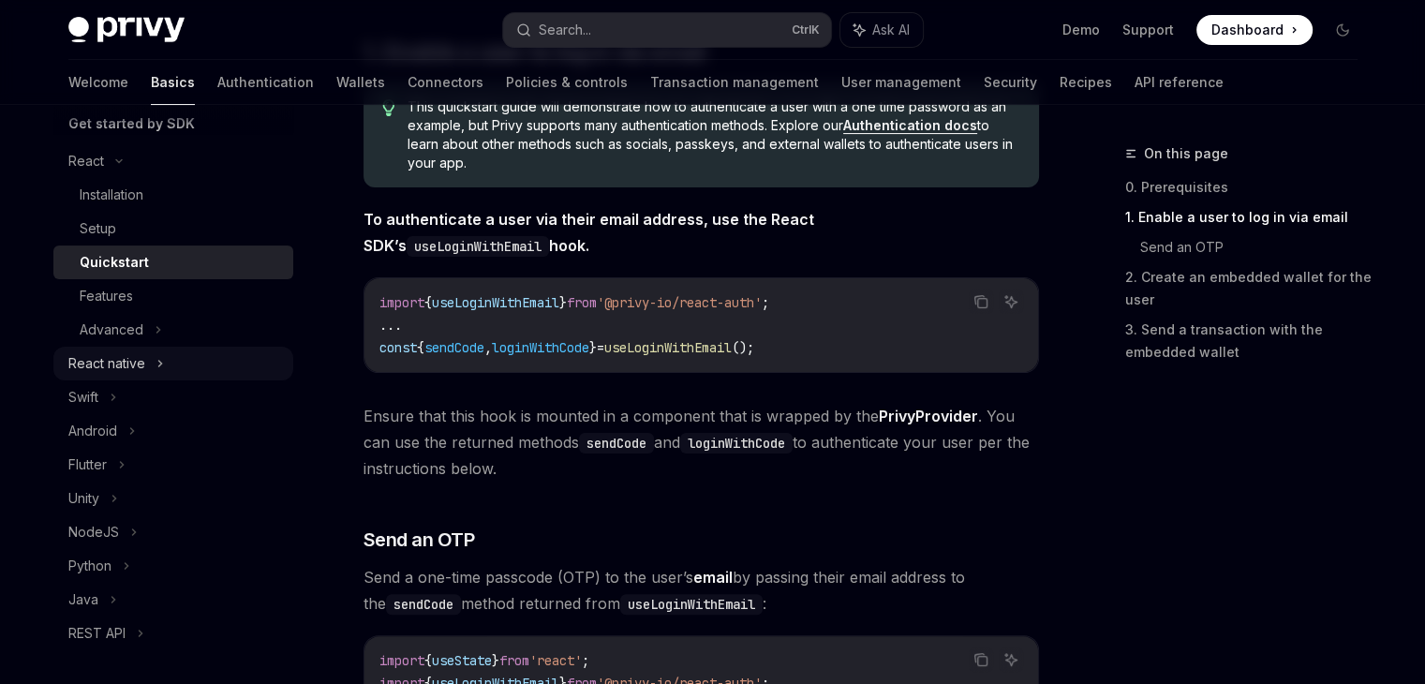
click at [132, 356] on div "React native" at bounding box center [106, 363] width 77 height 22
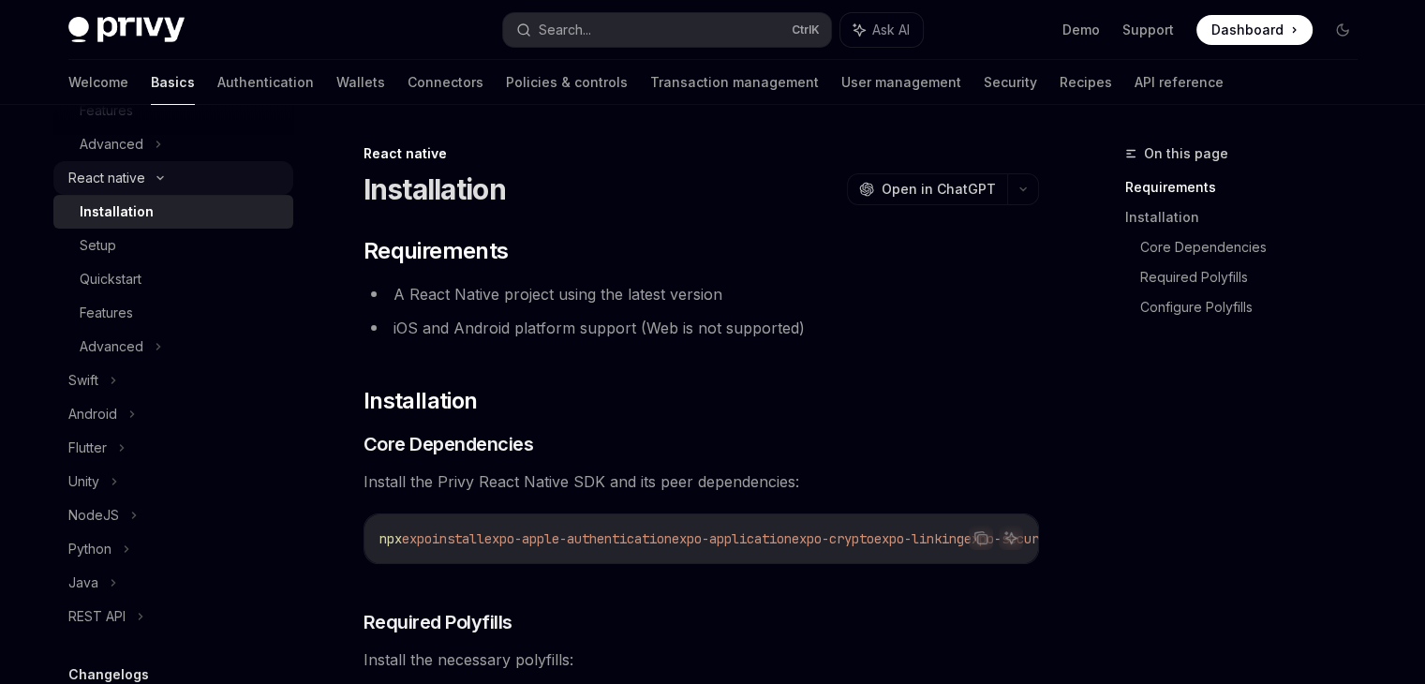
scroll to position [609, 0]
click at [148, 248] on div "Setup" at bounding box center [181, 243] width 202 height 22
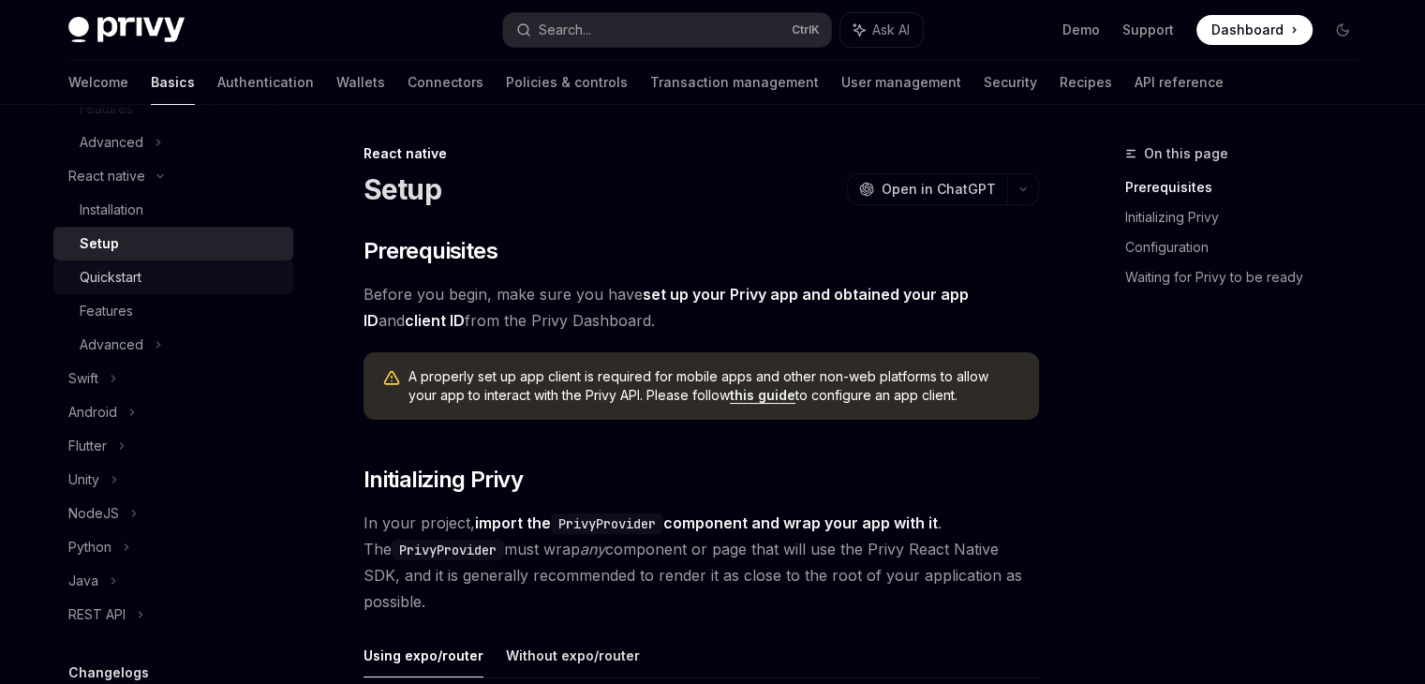
click at [149, 267] on div "Quickstart" at bounding box center [181, 277] width 202 height 22
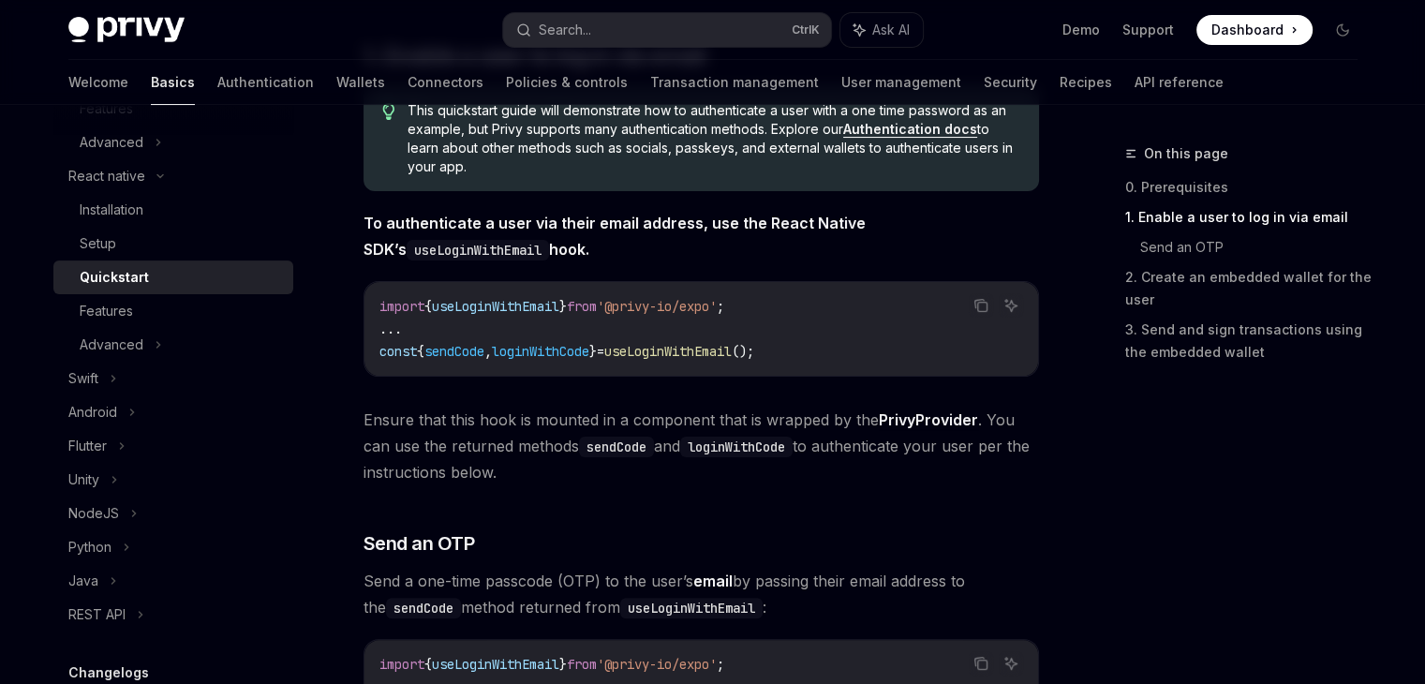
scroll to position [375, 0]
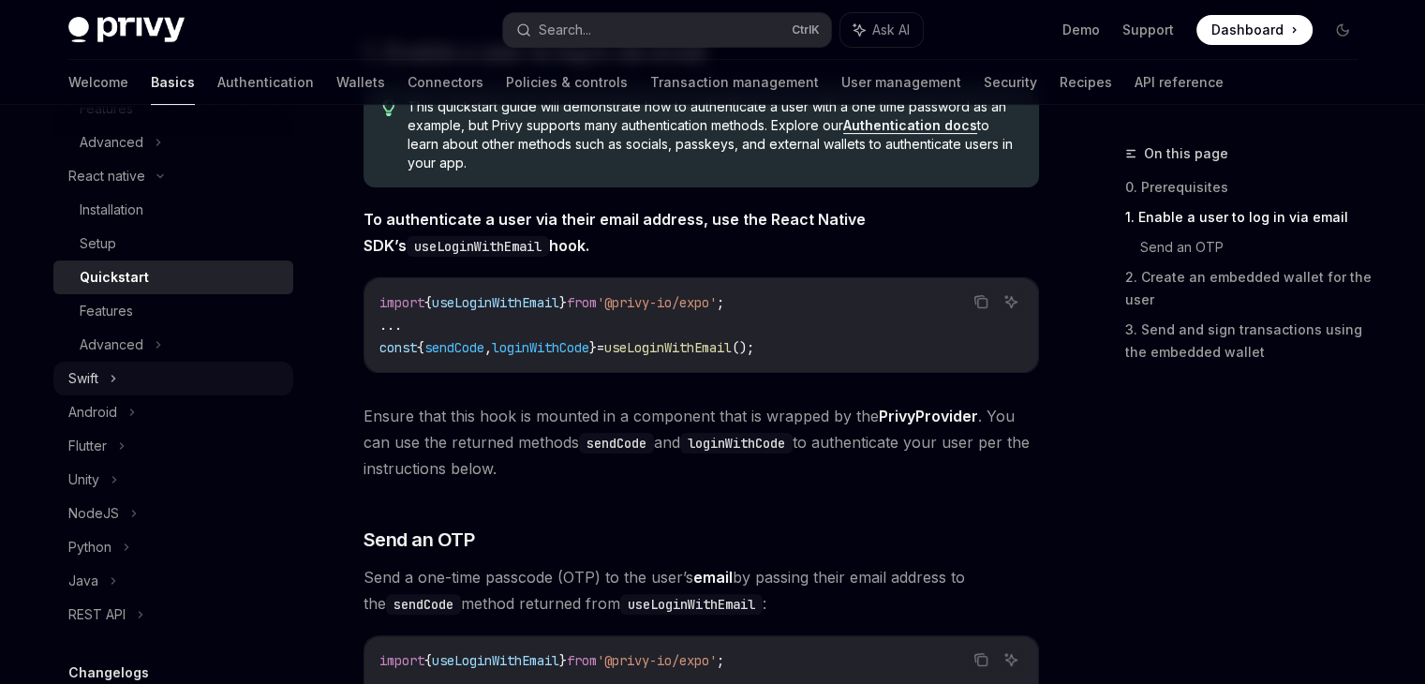
click at [120, 369] on div "Swift" at bounding box center [173, 379] width 240 height 34
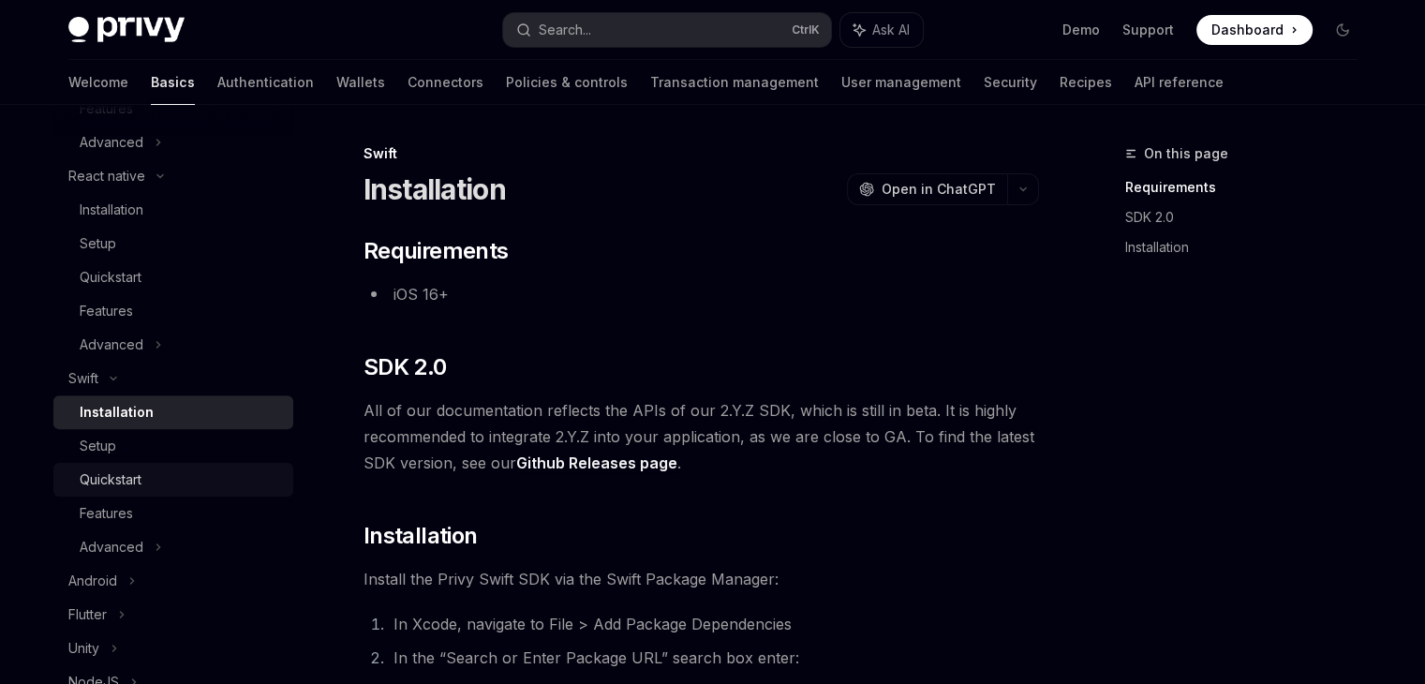
click at [136, 468] on div "Quickstart" at bounding box center [111, 479] width 62 height 22
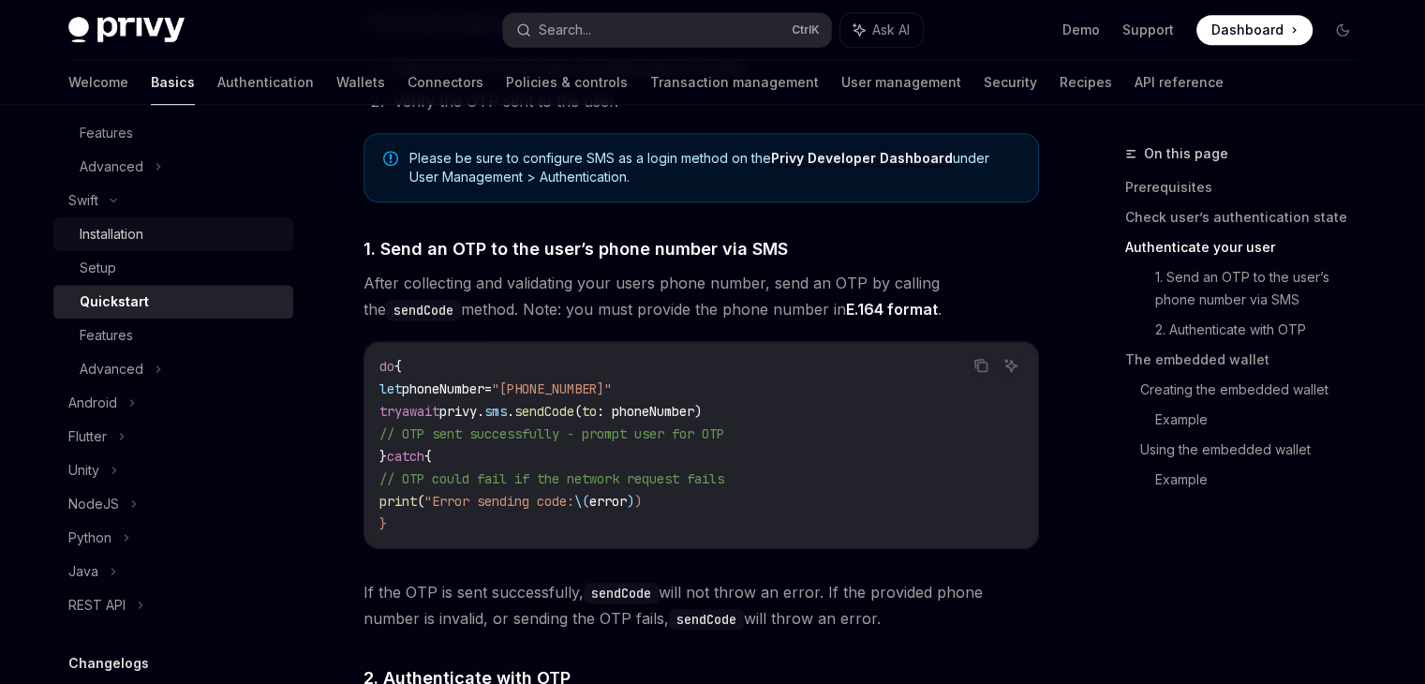
scroll to position [796, 0]
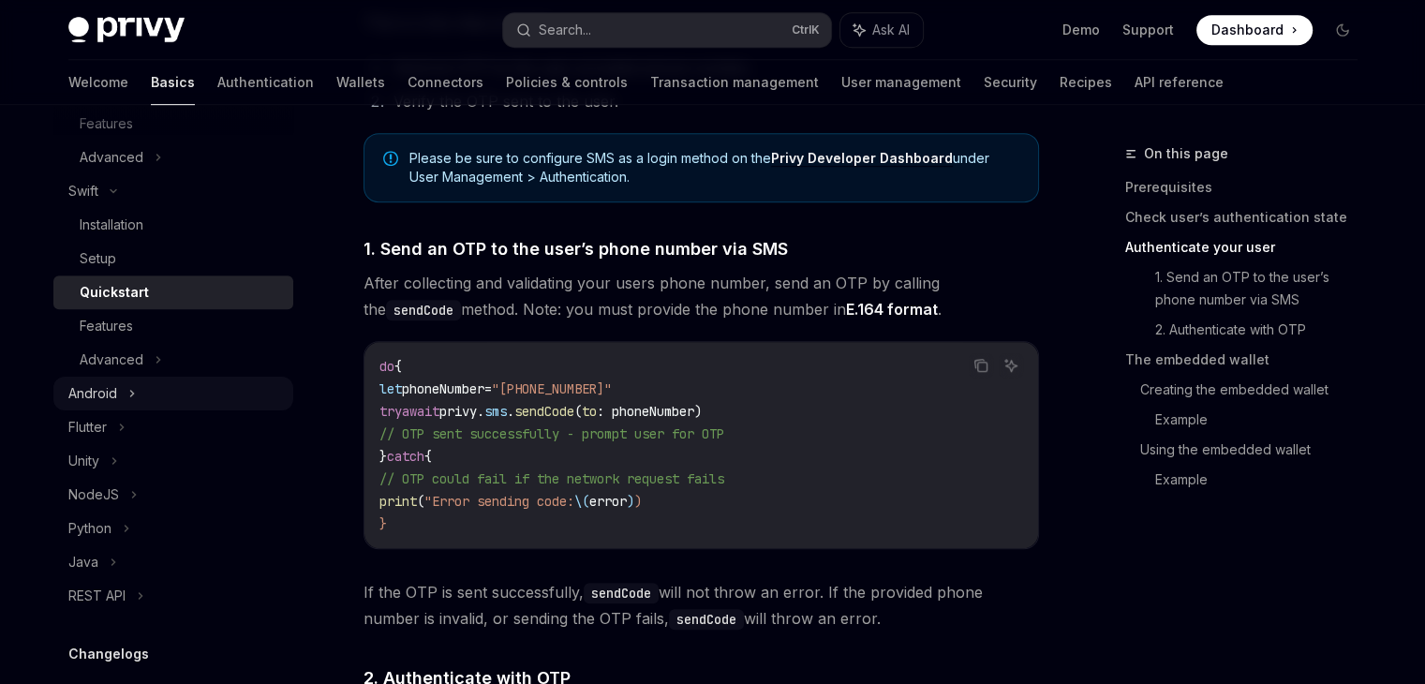
click at [129, 388] on icon at bounding box center [131, 393] width 7 height 22
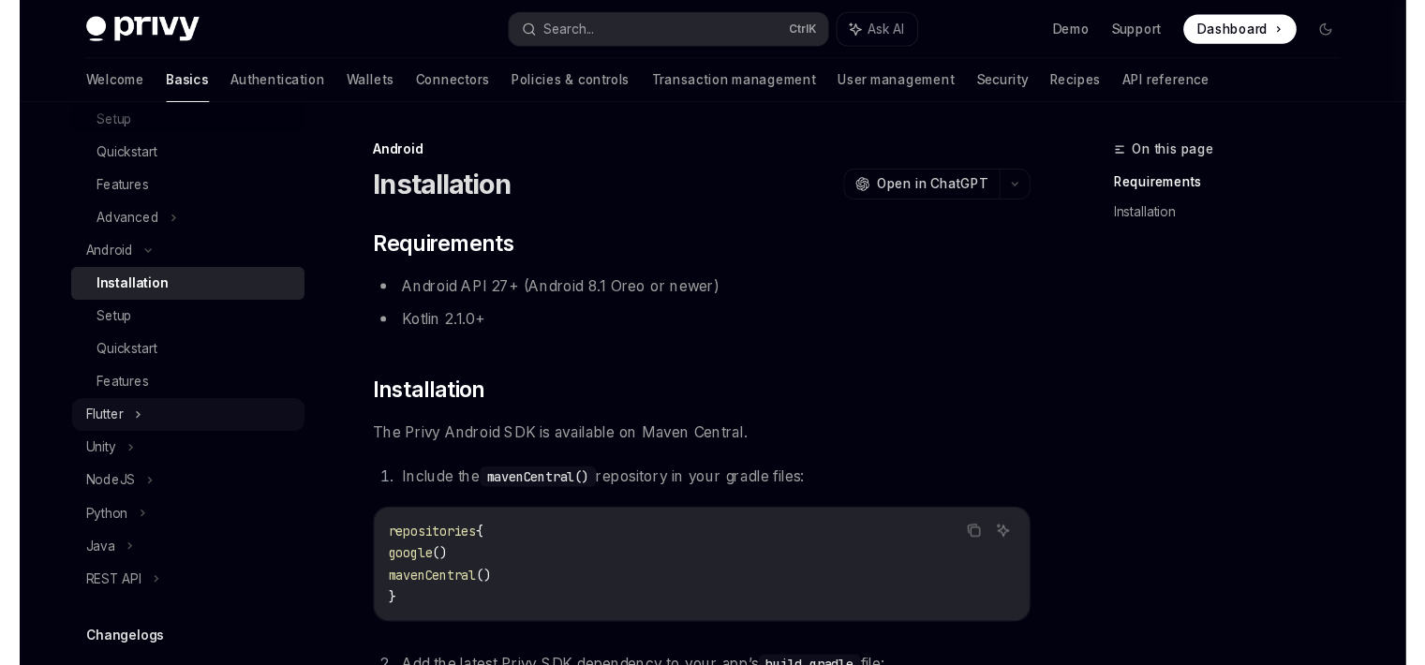
scroll to position [984, 0]
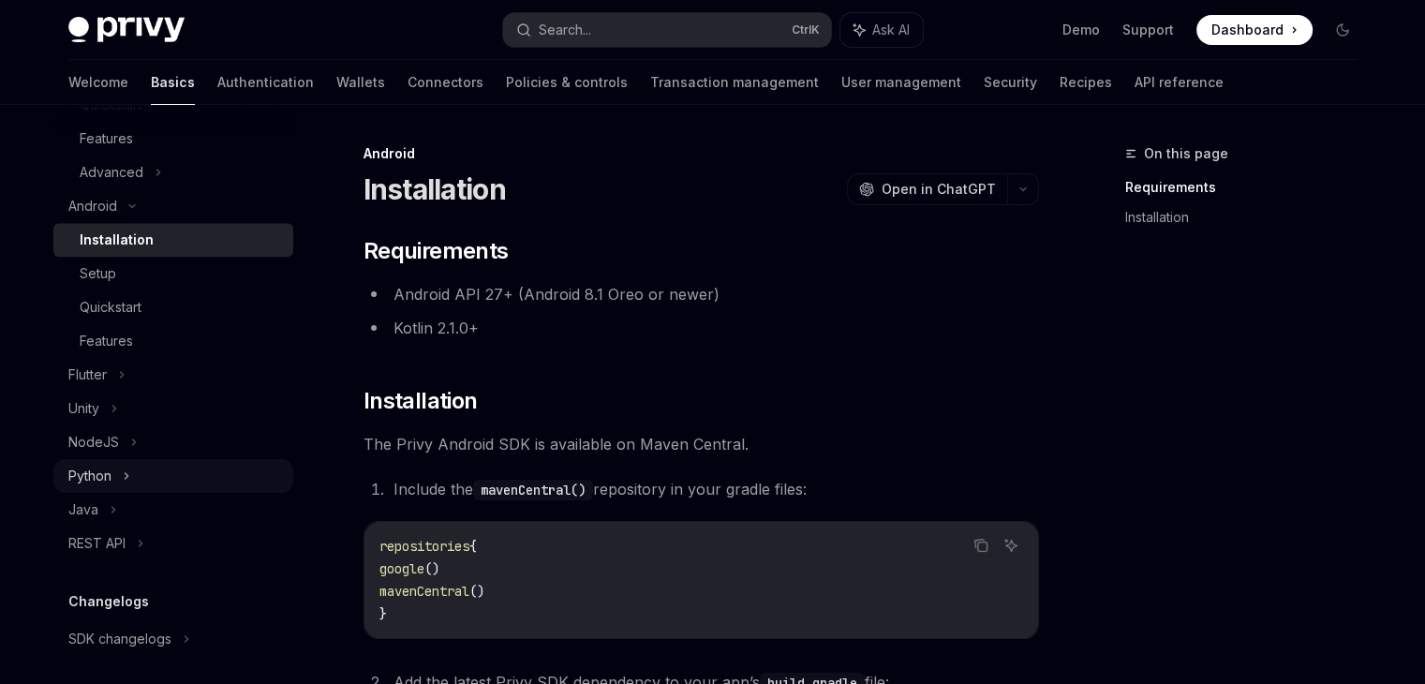
click at [153, 466] on div "Python" at bounding box center [173, 476] width 240 height 34
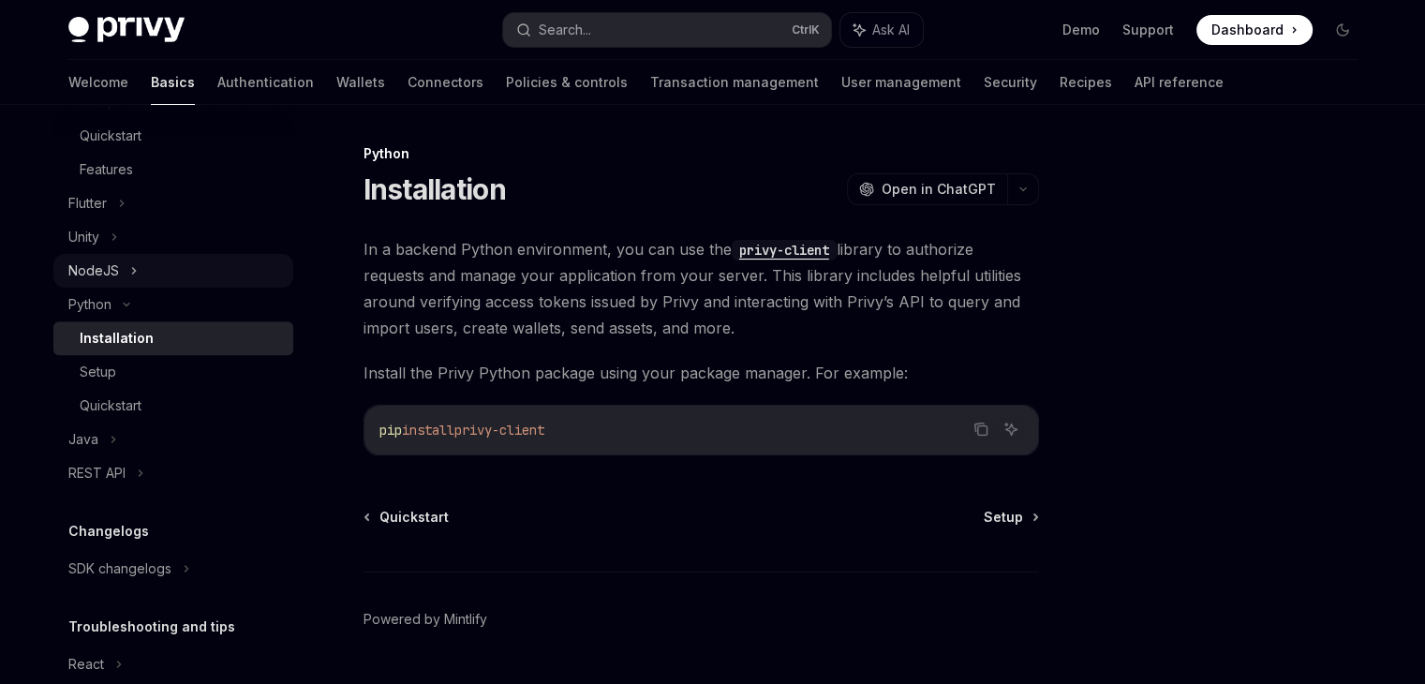
scroll to position [1171, 0]
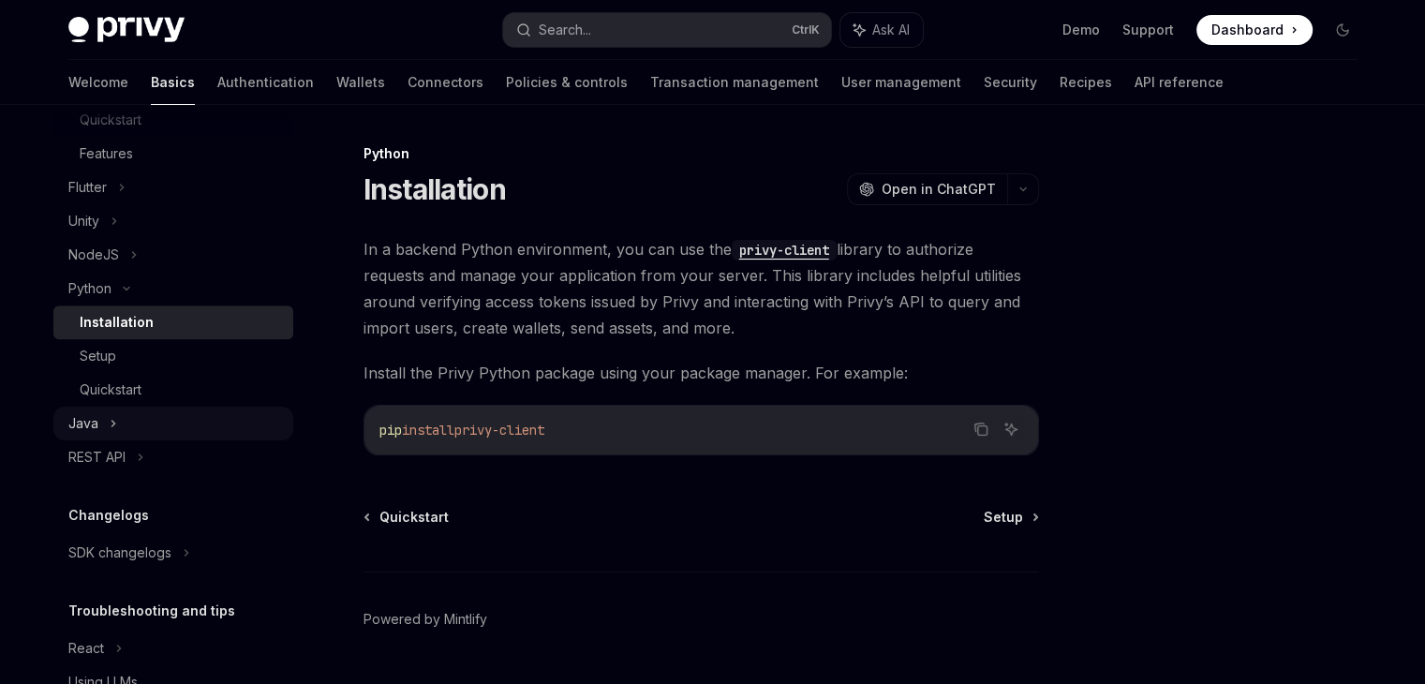
click at [157, 432] on div "Java" at bounding box center [173, 424] width 240 height 34
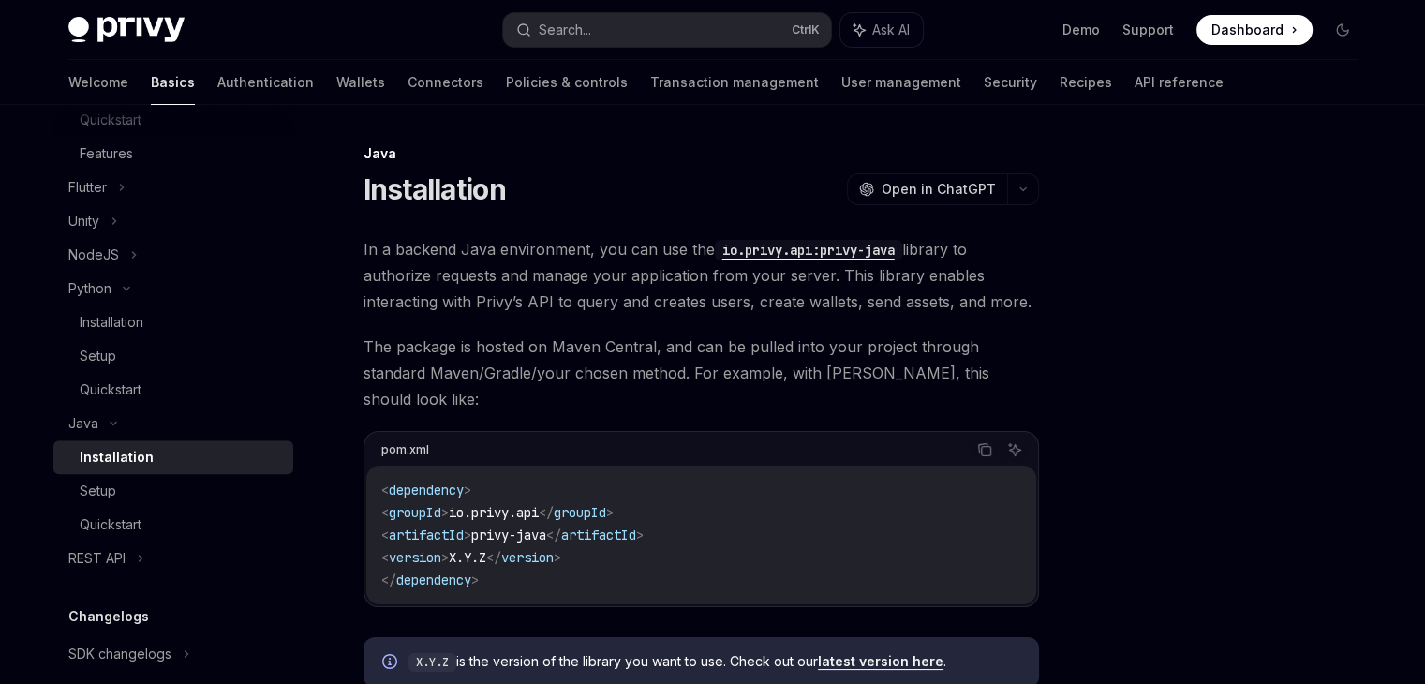
drag, startPoint x: 1111, startPoint y: 536, endPoint x: 1092, endPoint y: 529, distance: 19.8
click at [1111, 536] on div at bounding box center [1230, 412] width 285 height 541
click at [162, 318] on div "Installation" at bounding box center [181, 322] width 202 height 22
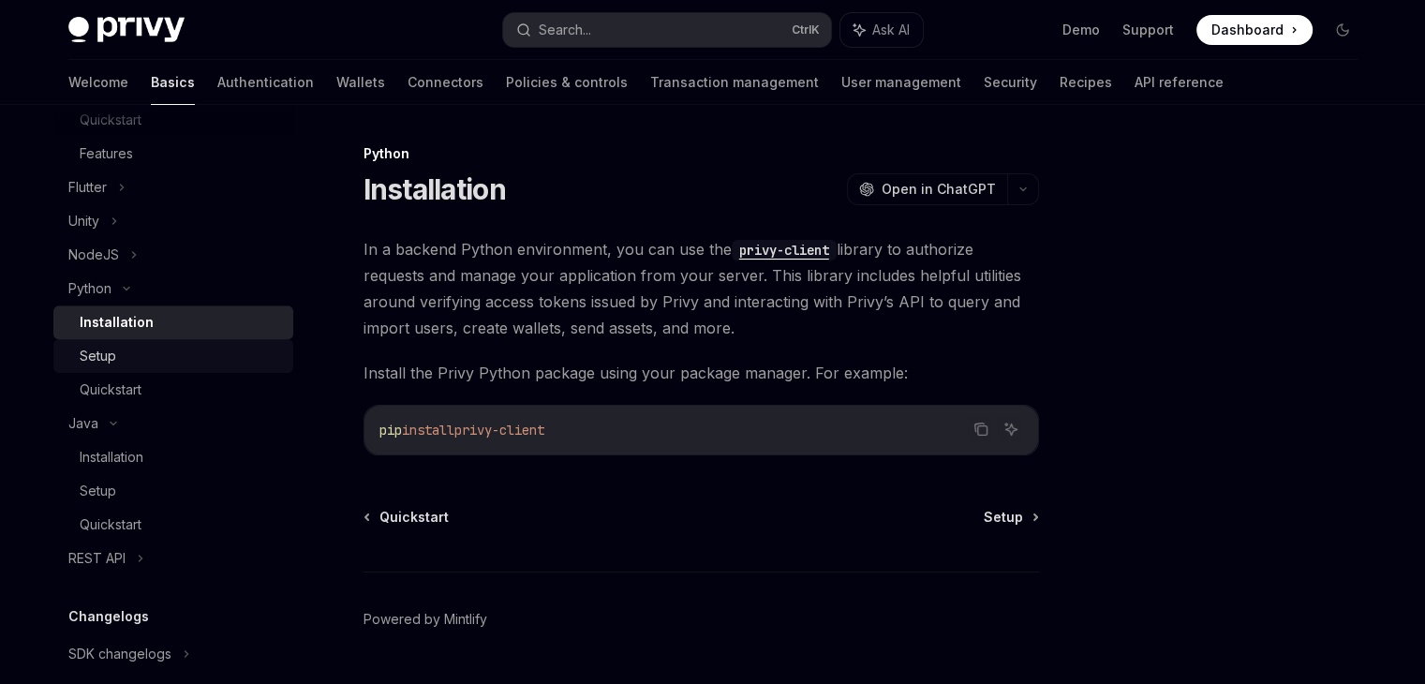
click at [158, 359] on div "Setup" at bounding box center [181, 356] width 202 height 22
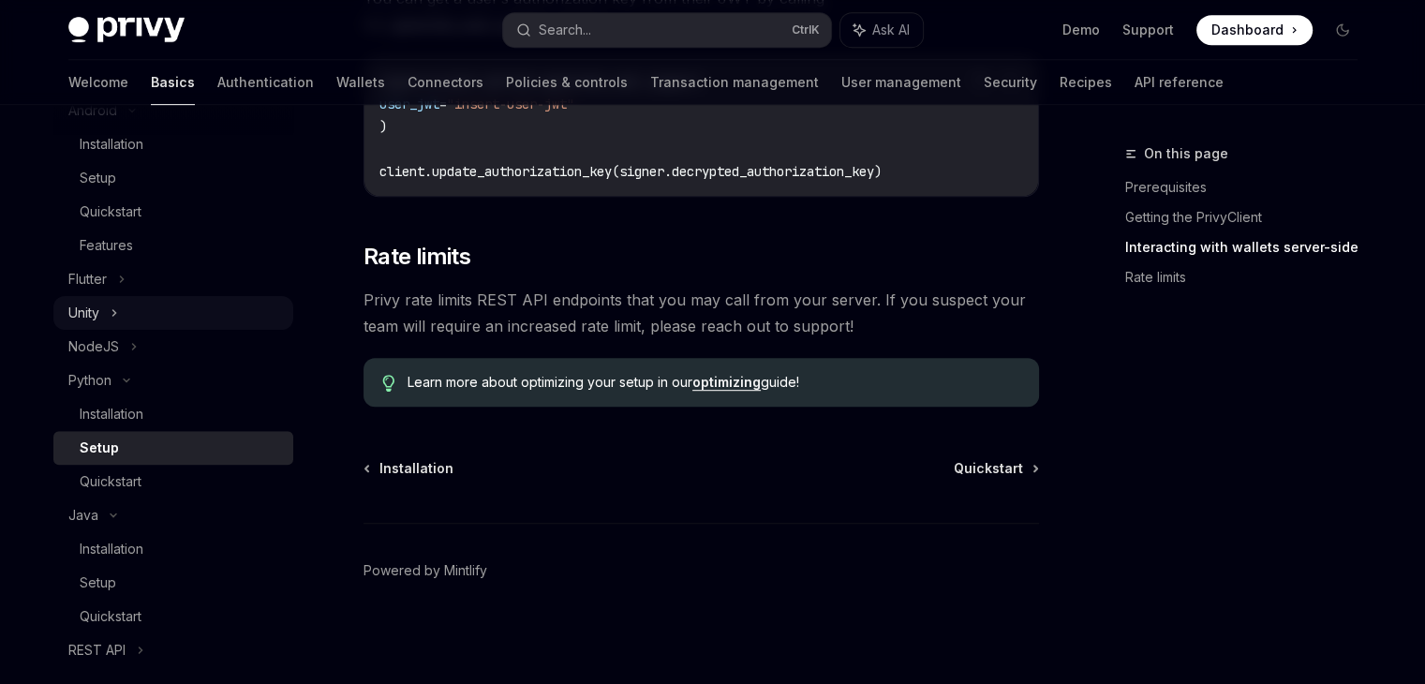
scroll to position [1077, 0]
click at [155, 349] on div "NodeJS" at bounding box center [173, 349] width 240 height 34
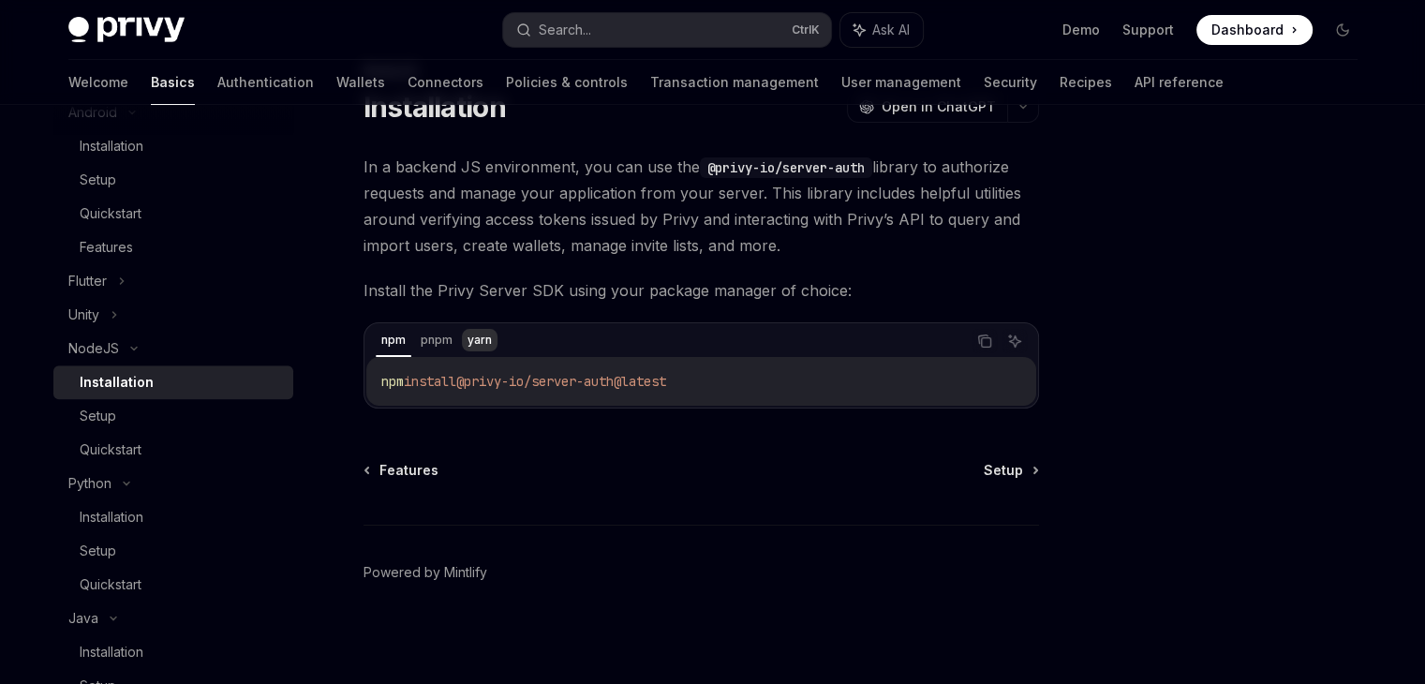
scroll to position [85, 0]
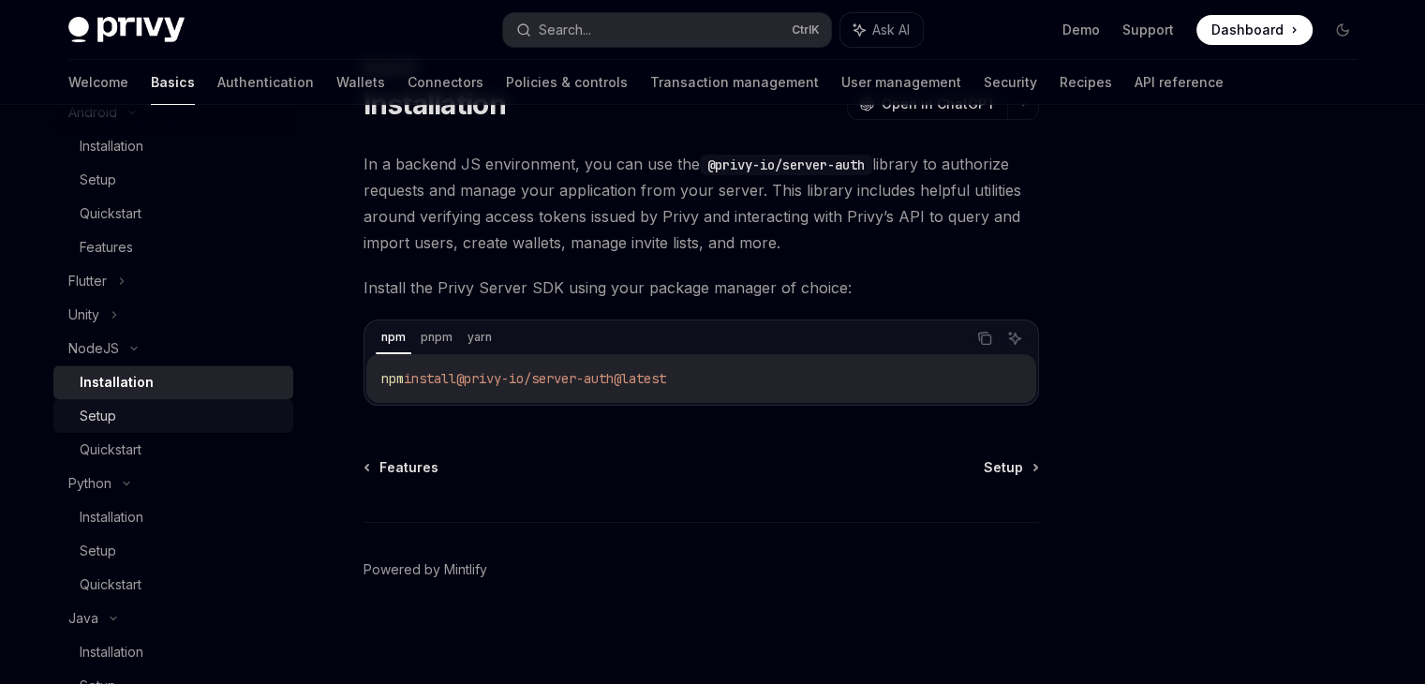
click at [230, 400] on link "Setup" at bounding box center [173, 416] width 240 height 34
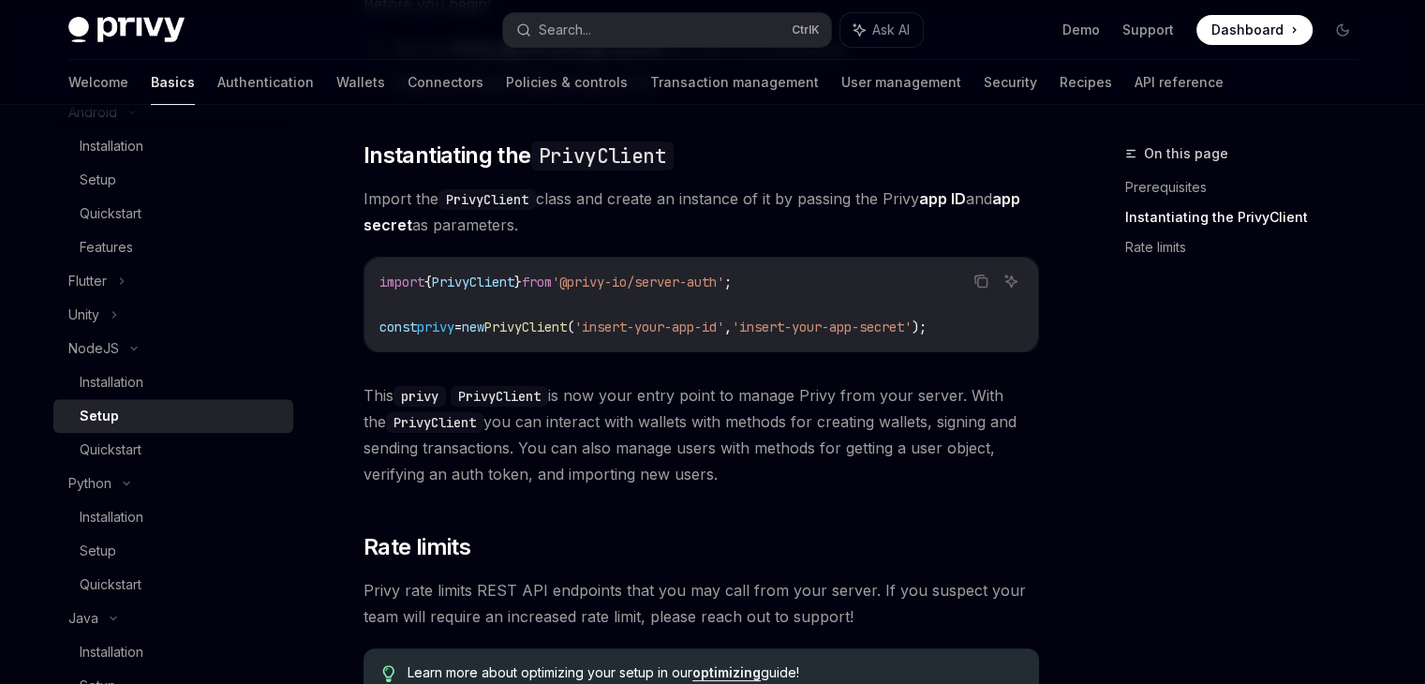
scroll to position [273, 0]
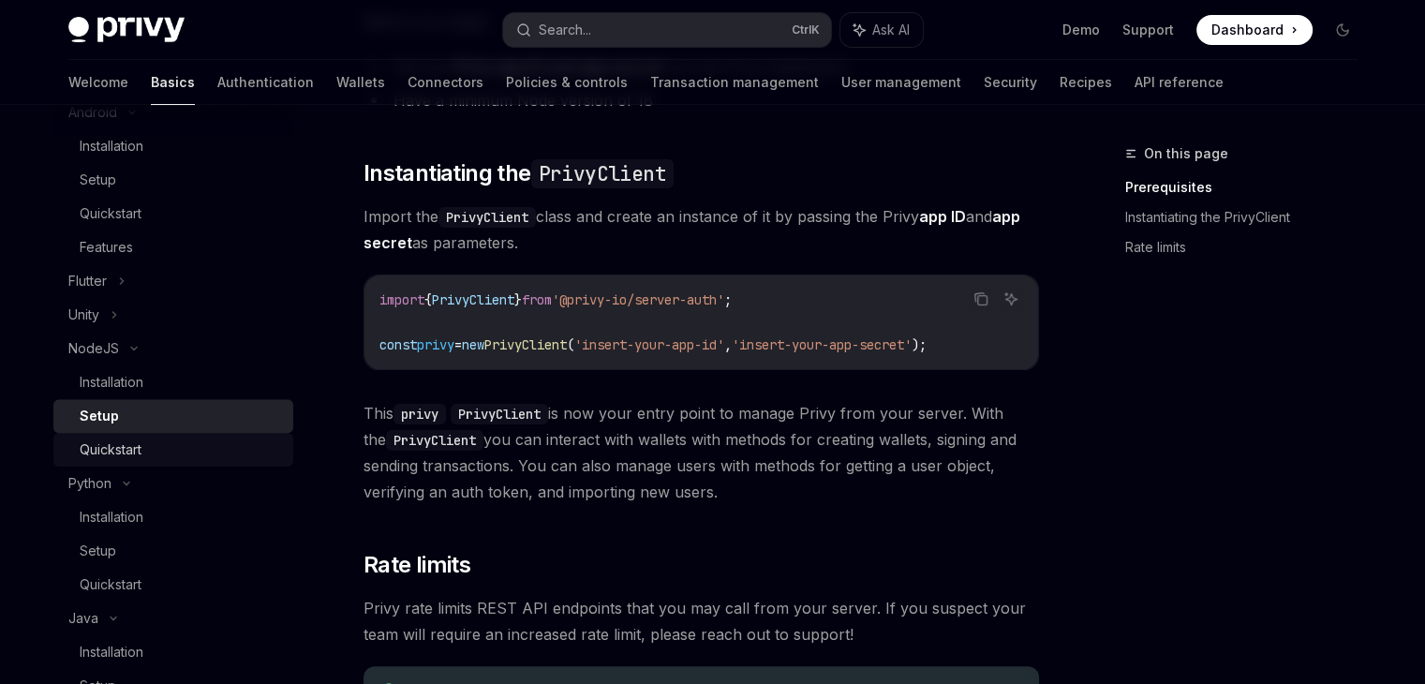
click at [217, 451] on div "Quickstart" at bounding box center [181, 449] width 202 height 22
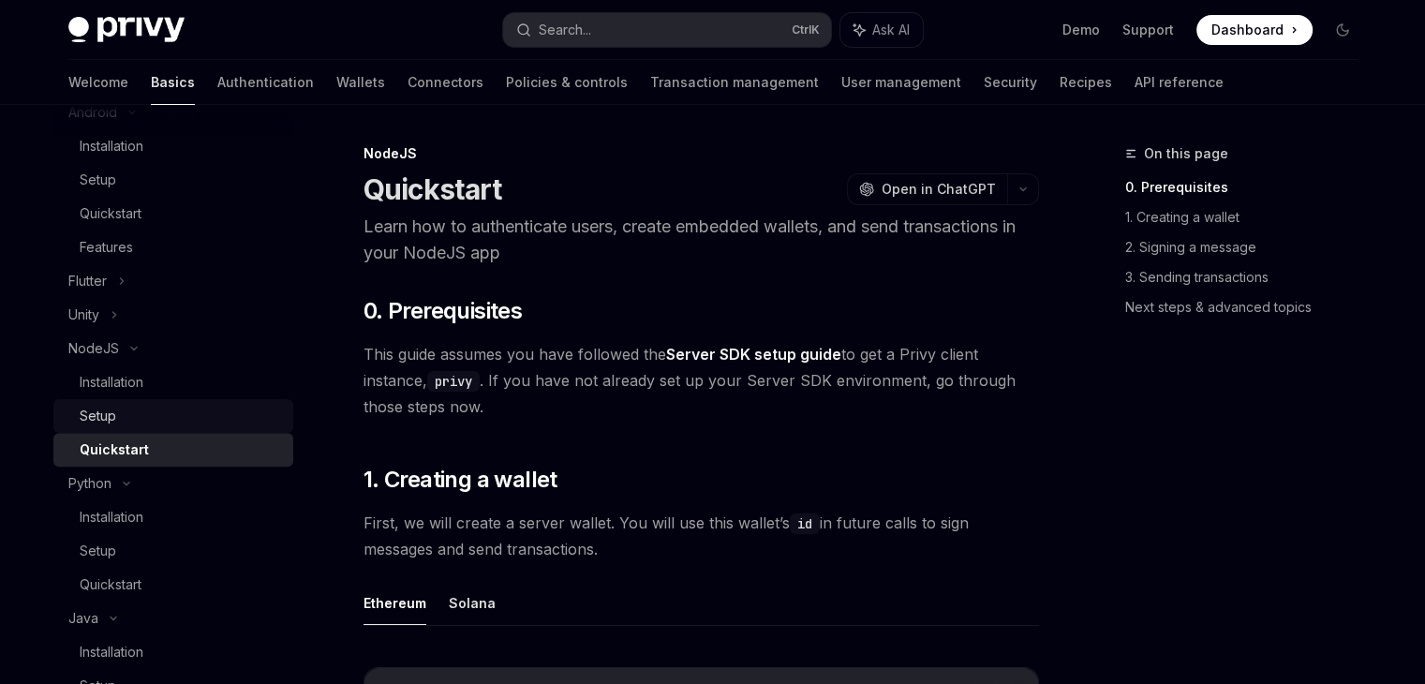
click at [106, 406] on div "Setup" at bounding box center [98, 416] width 37 height 22
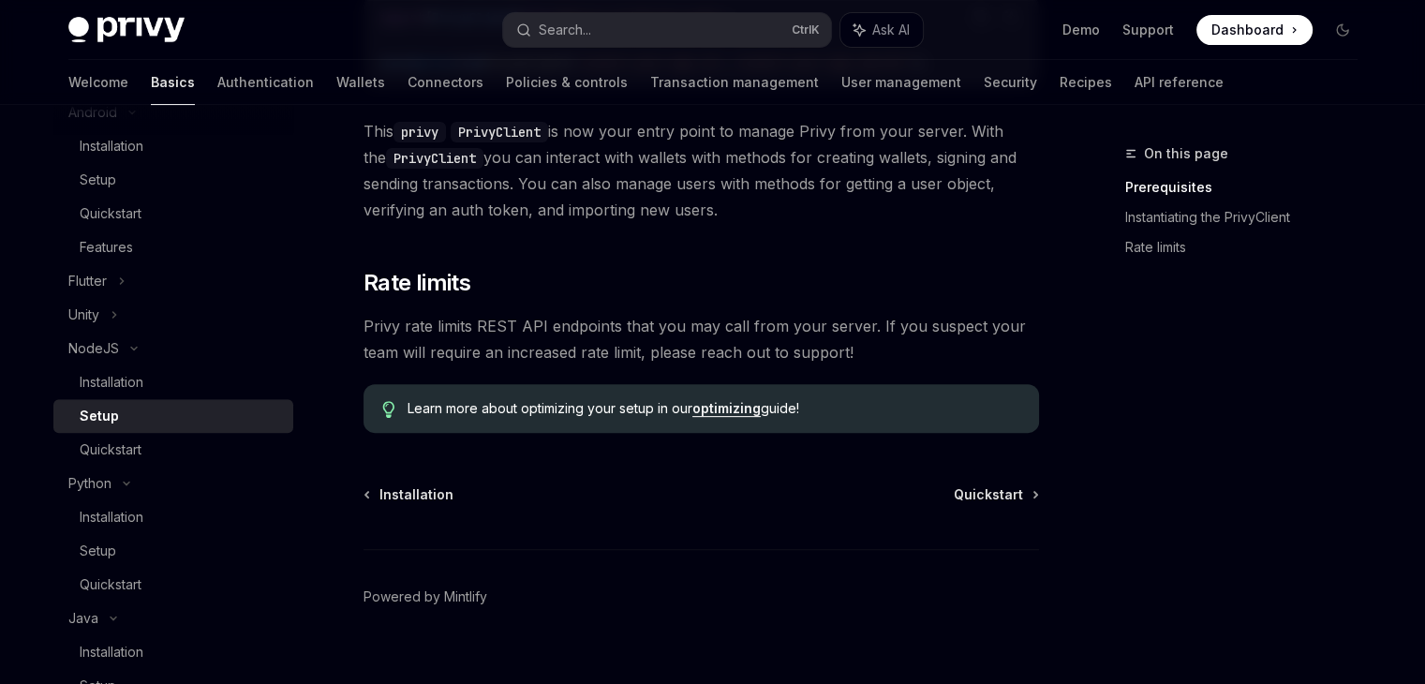
scroll to position [562, 0]
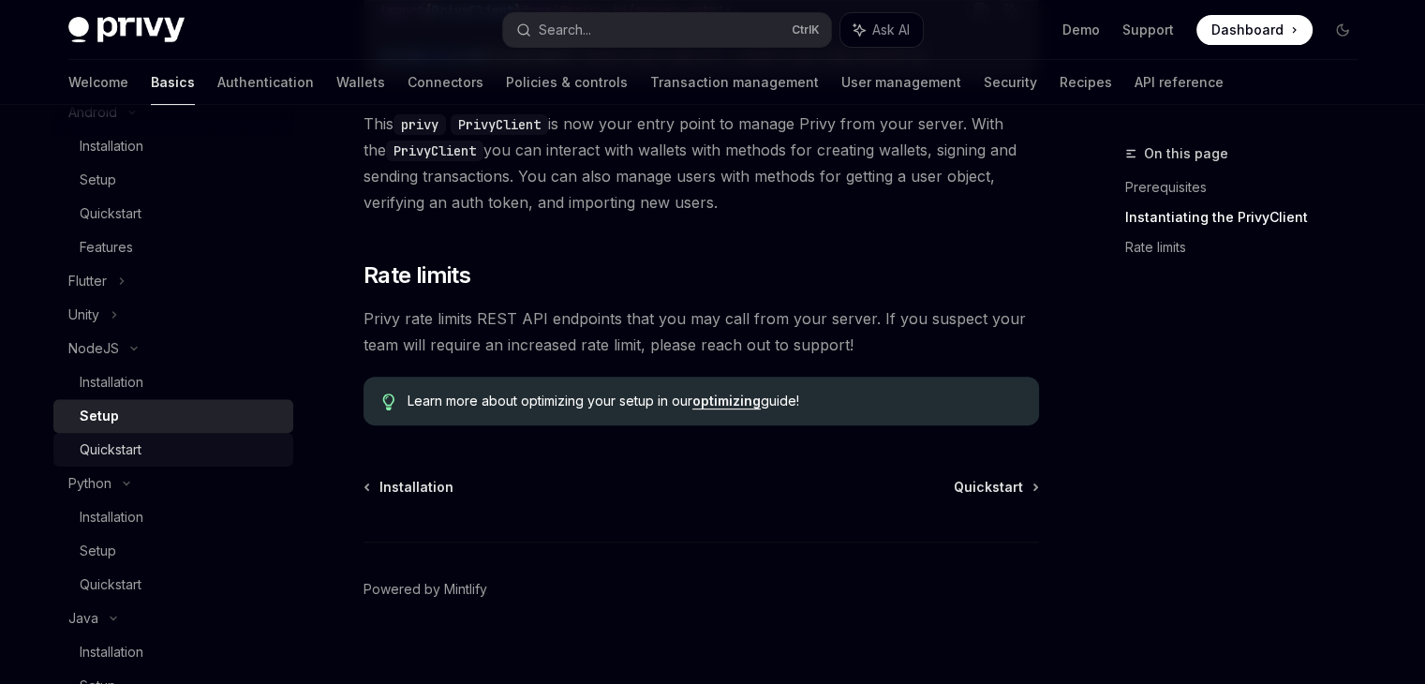
click at [191, 455] on div "Quickstart" at bounding box center [181, 449] width 202 height 22
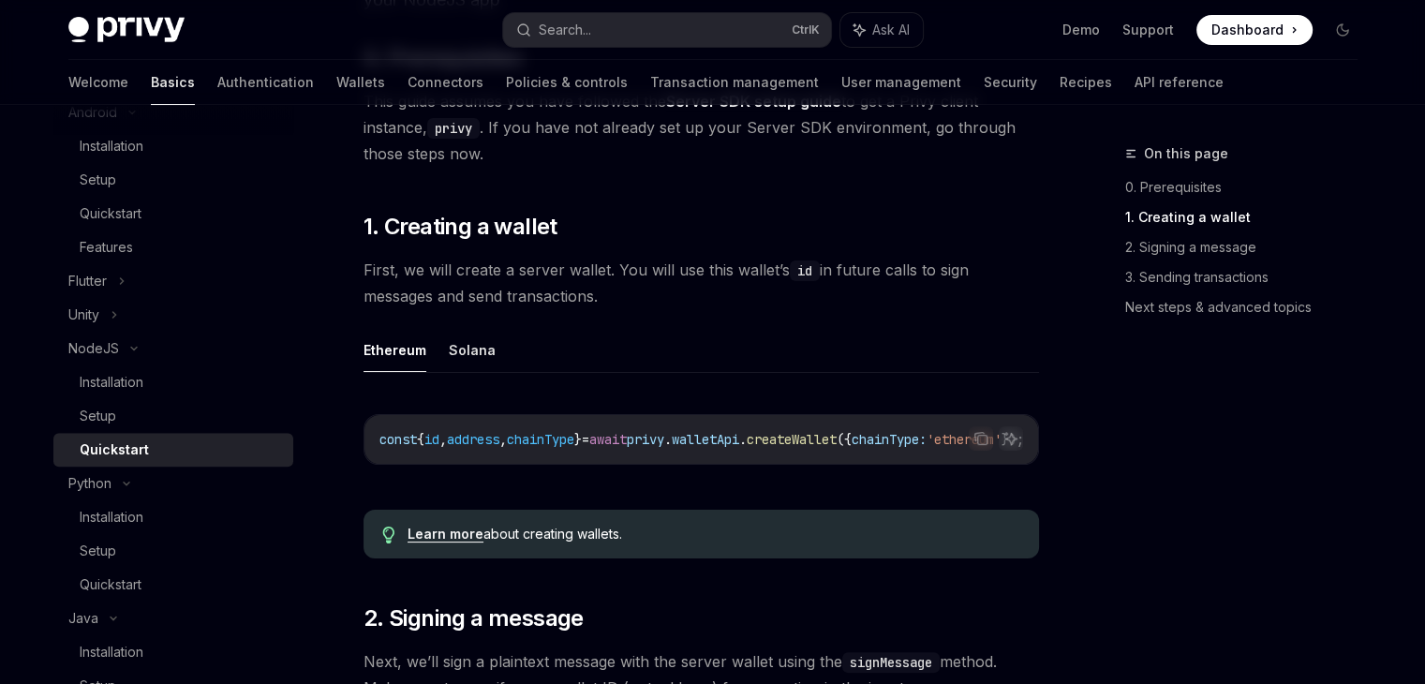
scroll to position [375, 0]
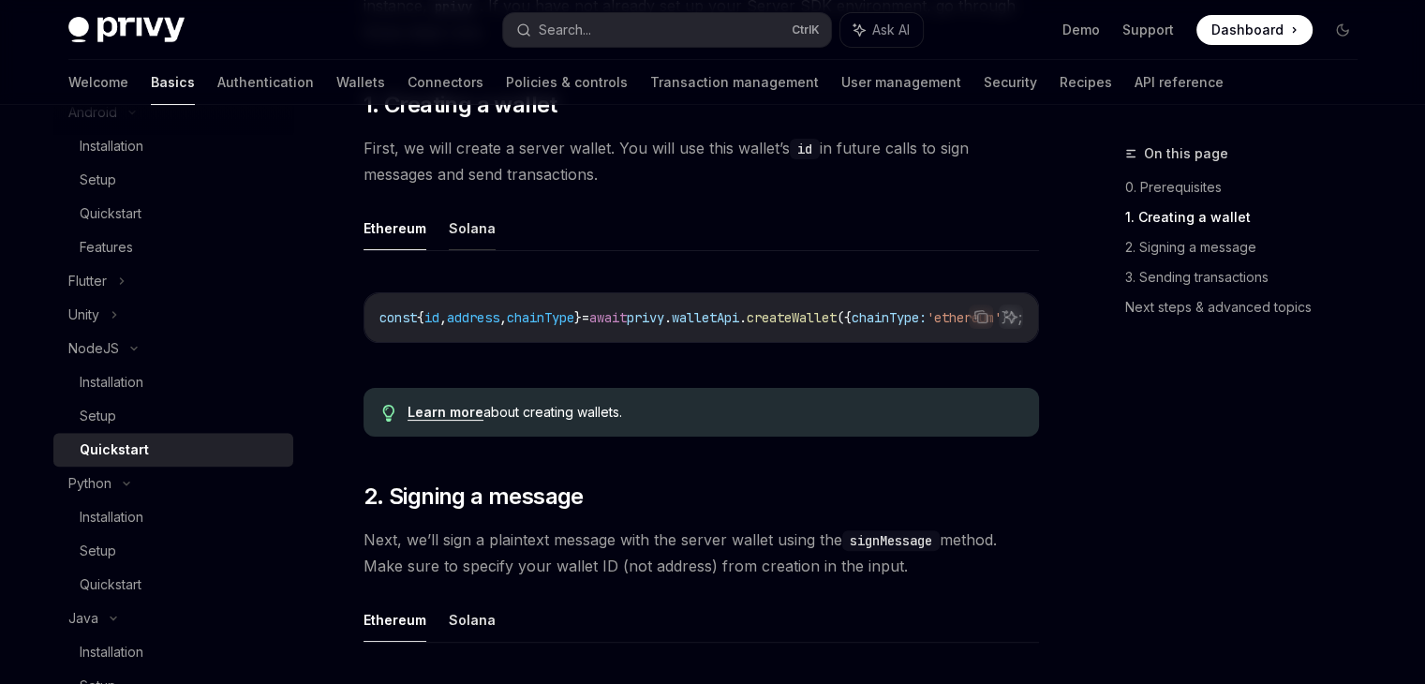
click at [467, 215] on button "Solana" at bounding box center [472, 228] width 47 height 44
click at [408, 232] on button "Ethereum" at bounding box center [394, 228] width 63 height 44
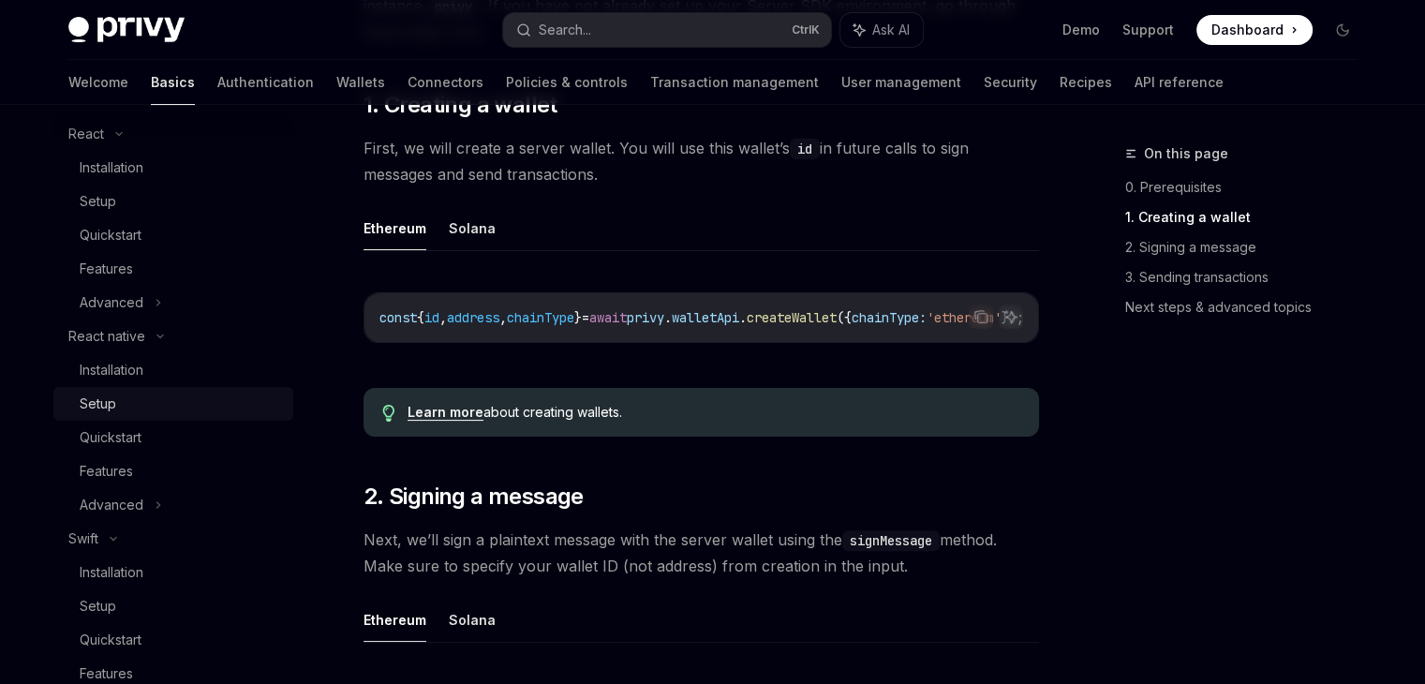
scroll to position [422, 0]
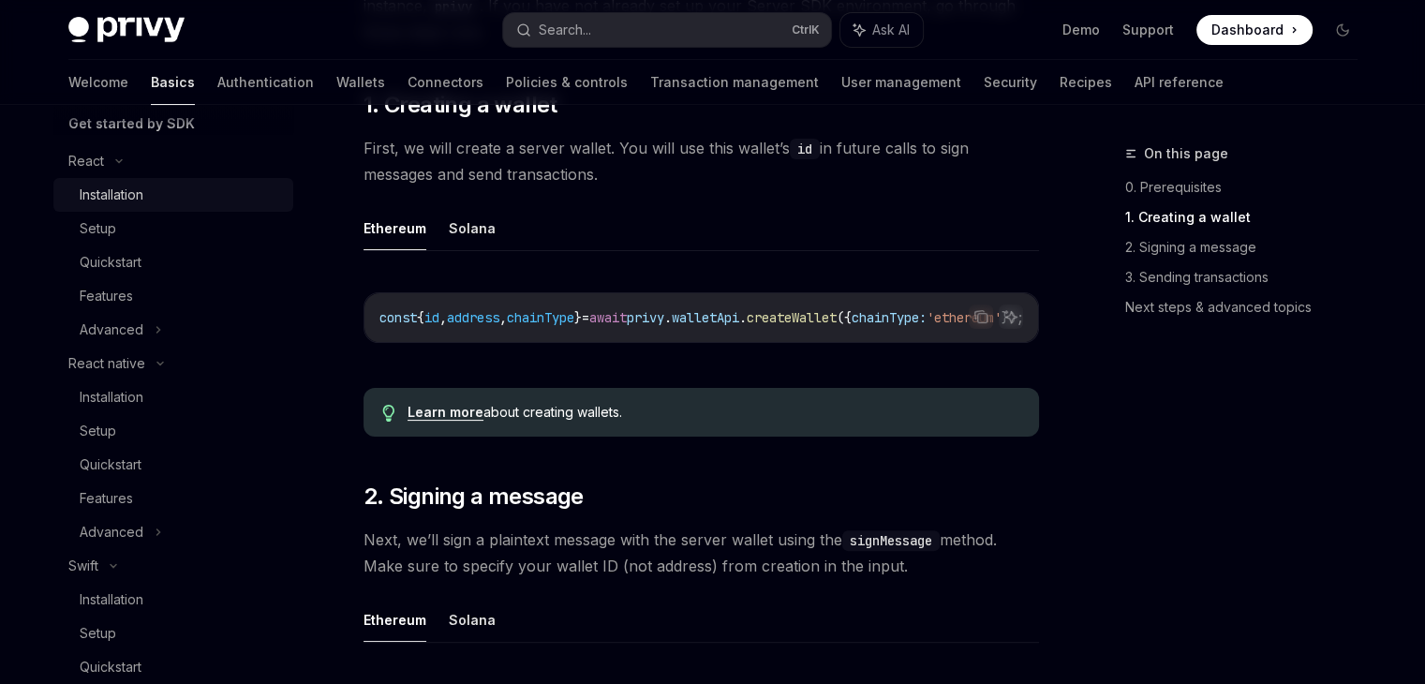
click at [126, 196] on div "Installation" at bounding box center [112, 195] width 64 height 22
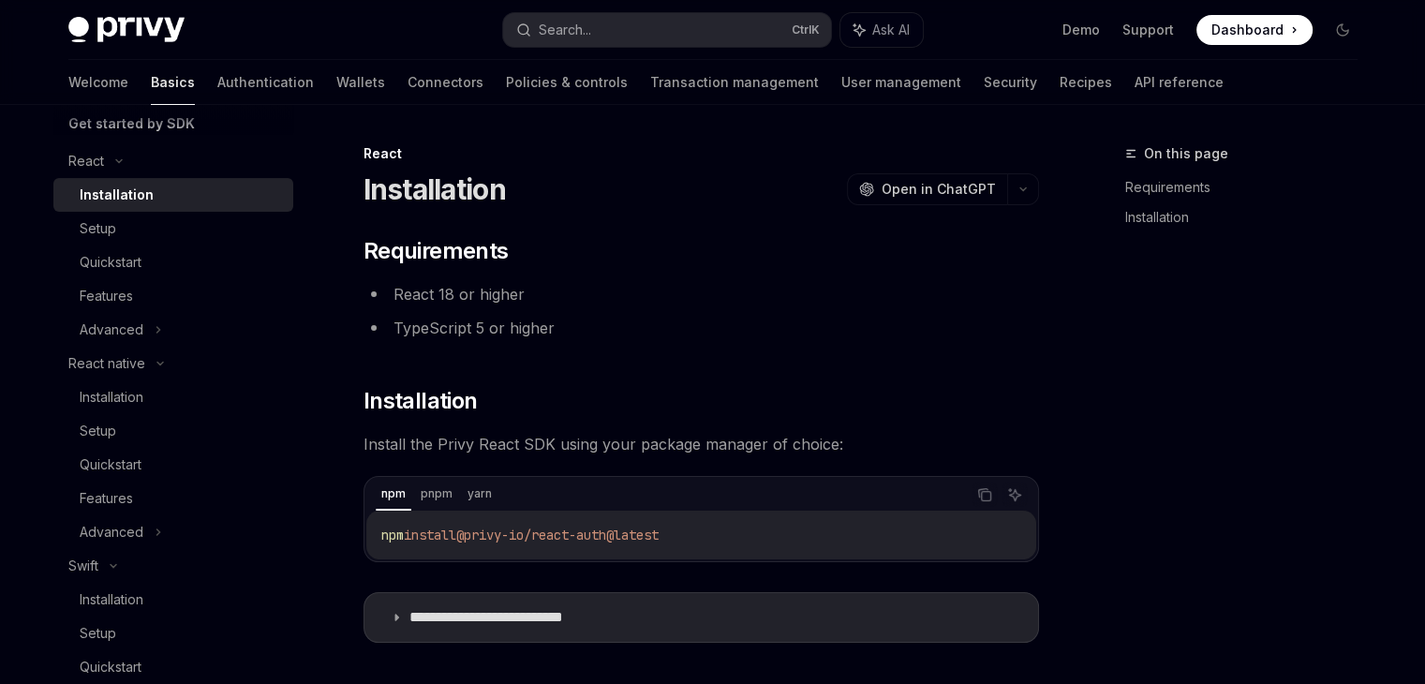
type textarea "*"
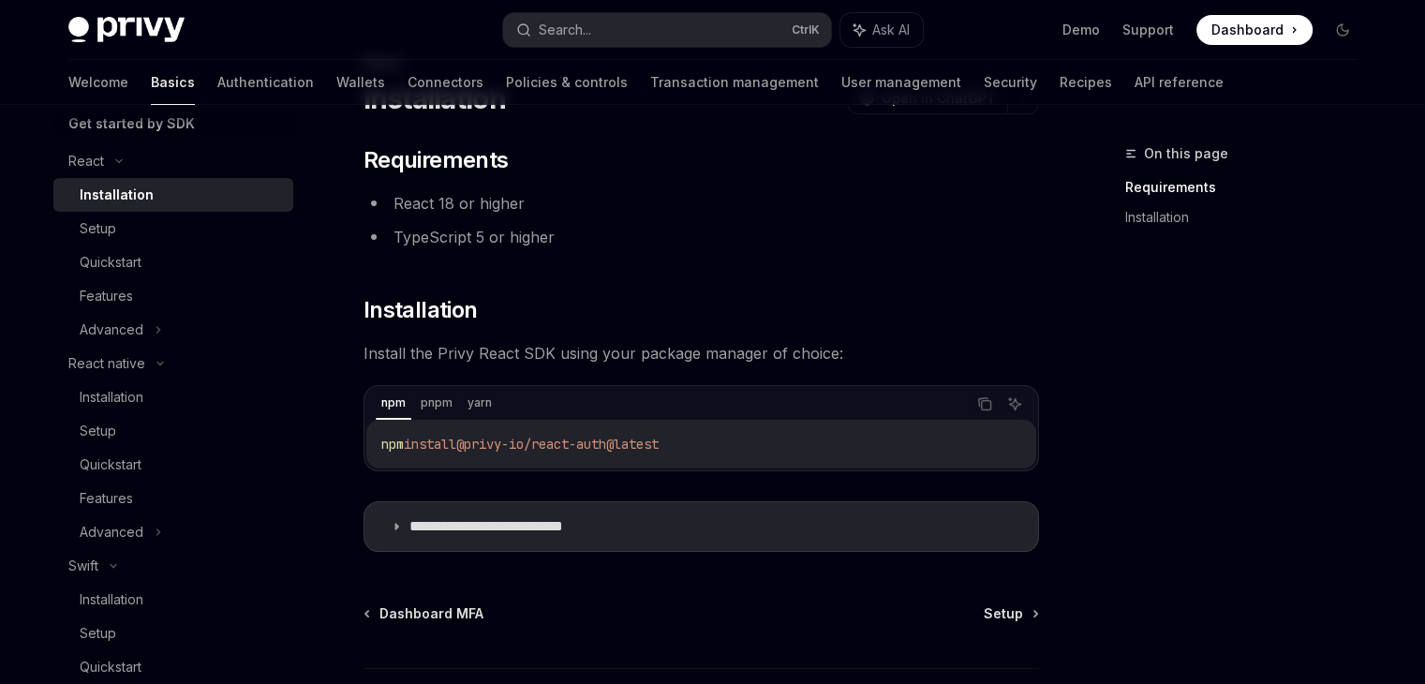
scroll to position [94, 0]
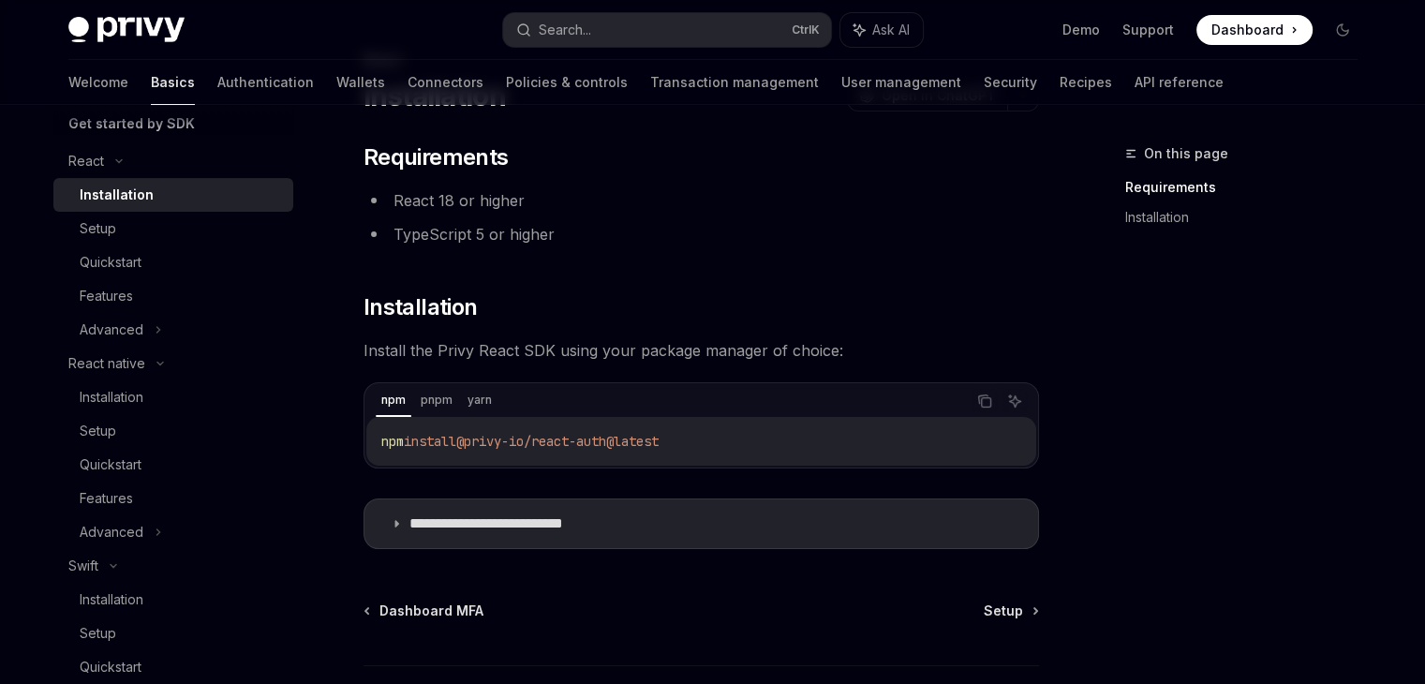
click at [652, 601] on div "Dashboard MFA Setup" at bounding box center [700, 610] width 675 height 19
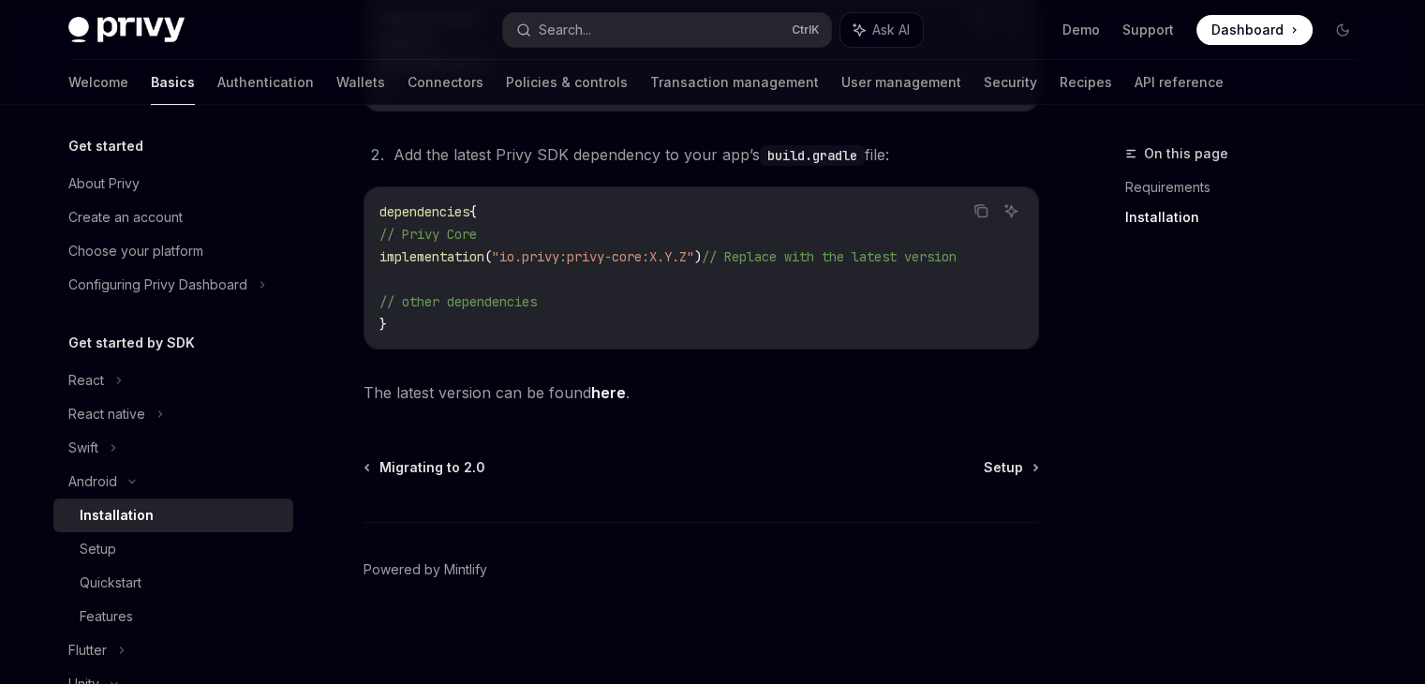
scroll to position [275, 0]
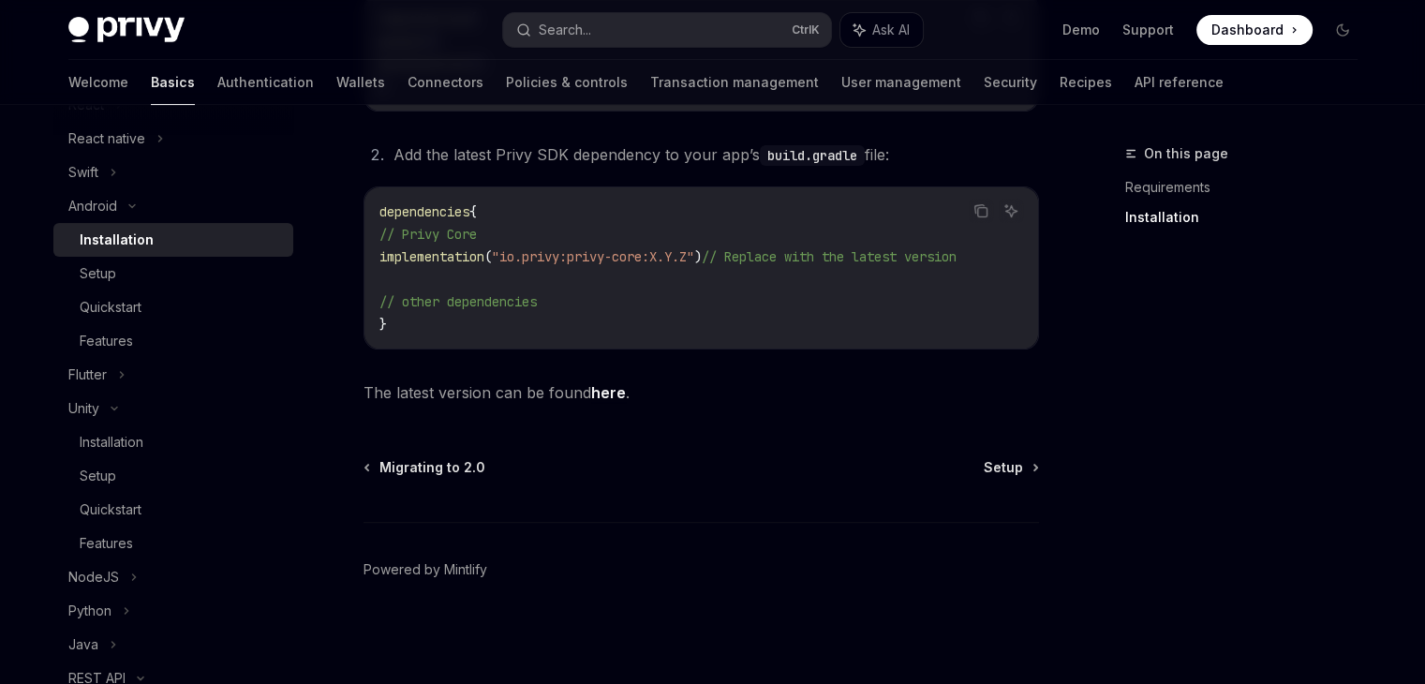
type textarea "*"
